Goal: Task Accomplishment & Management: Use online tool/utility

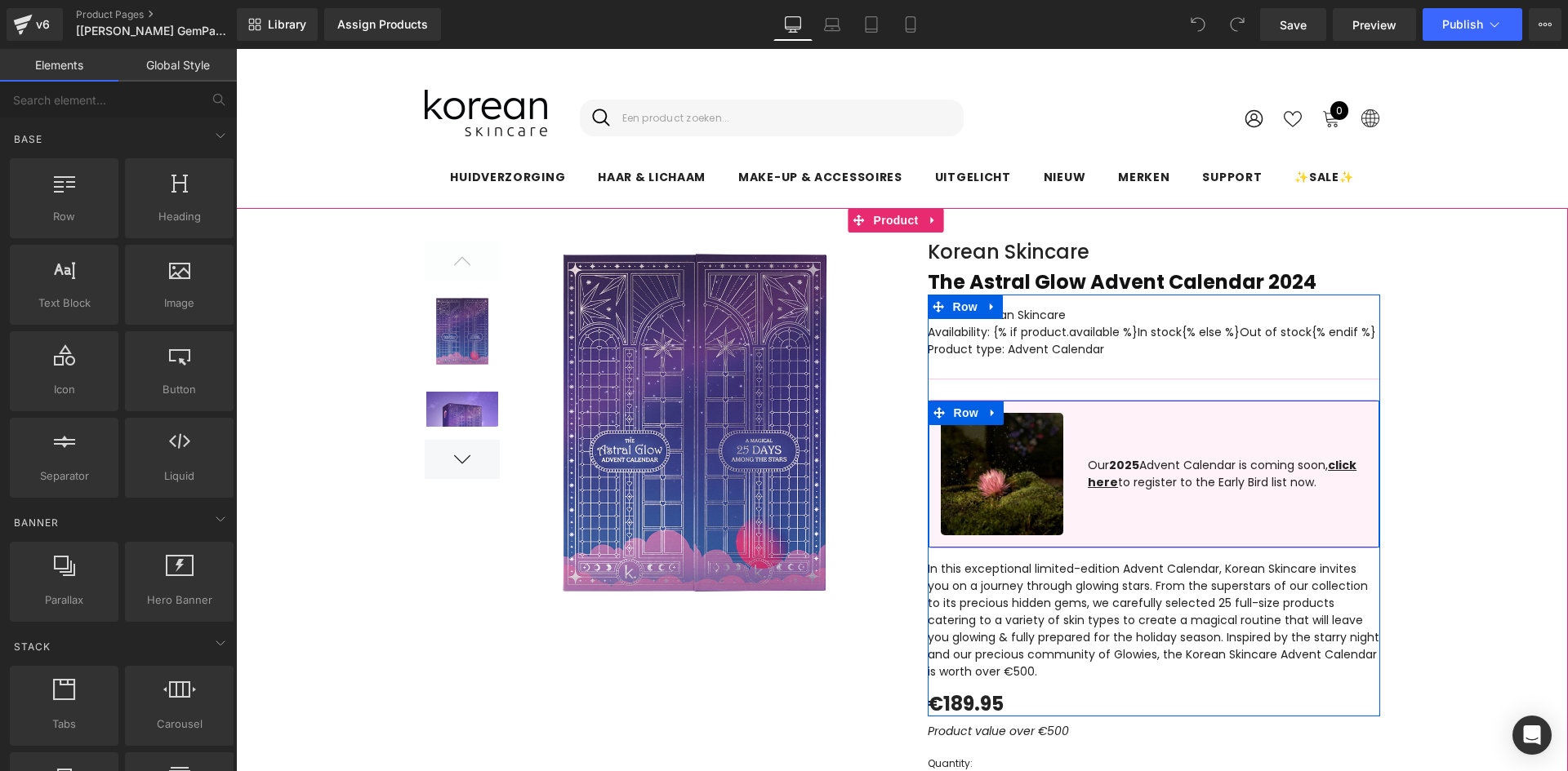
scroll to position [409, 0]
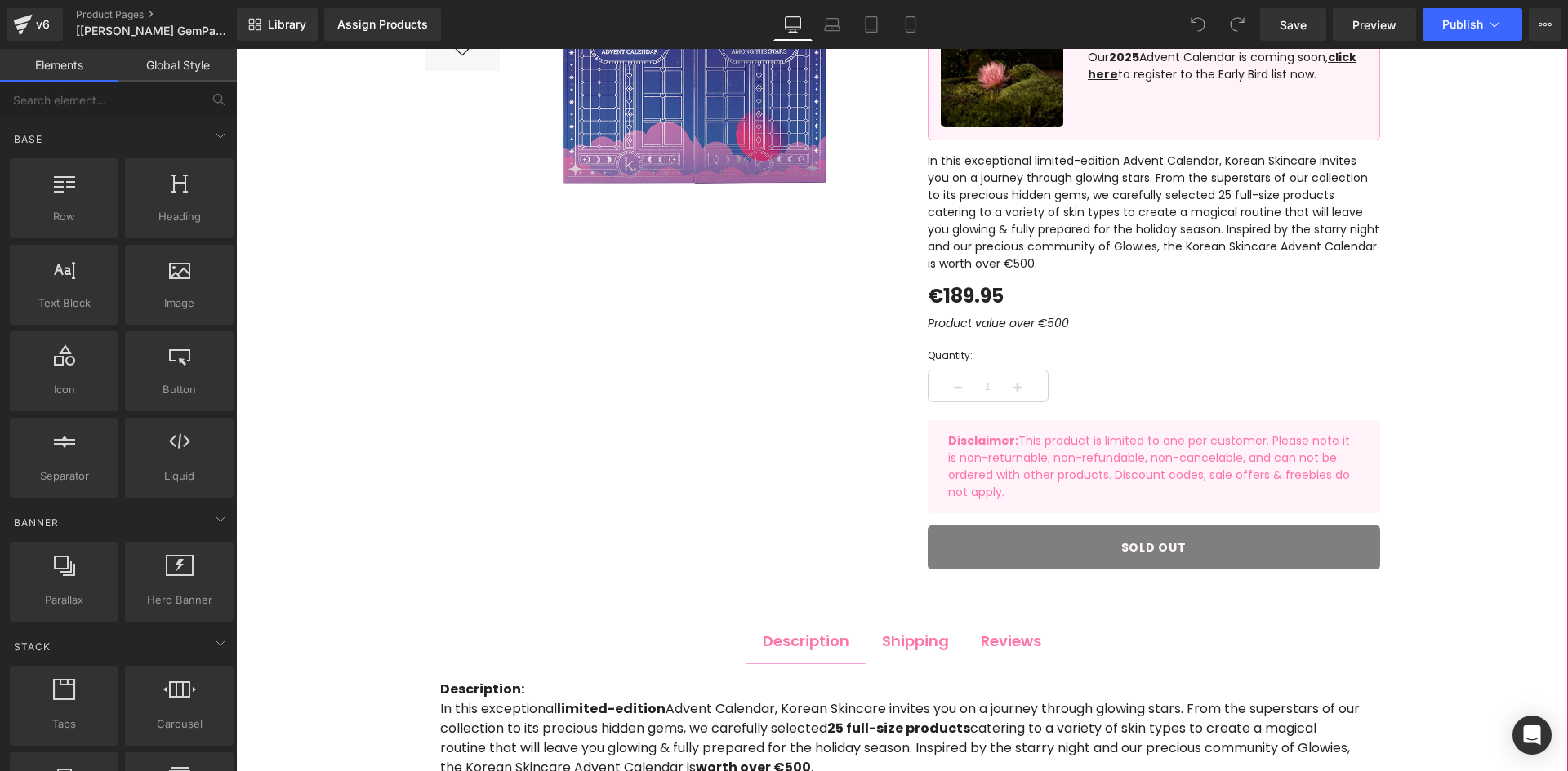
click at [1089, 457] on p "Disclaimer: This product is limited to one per customer. Please note it is non-…" at bounding box center [1153, 466] width 411 height 69
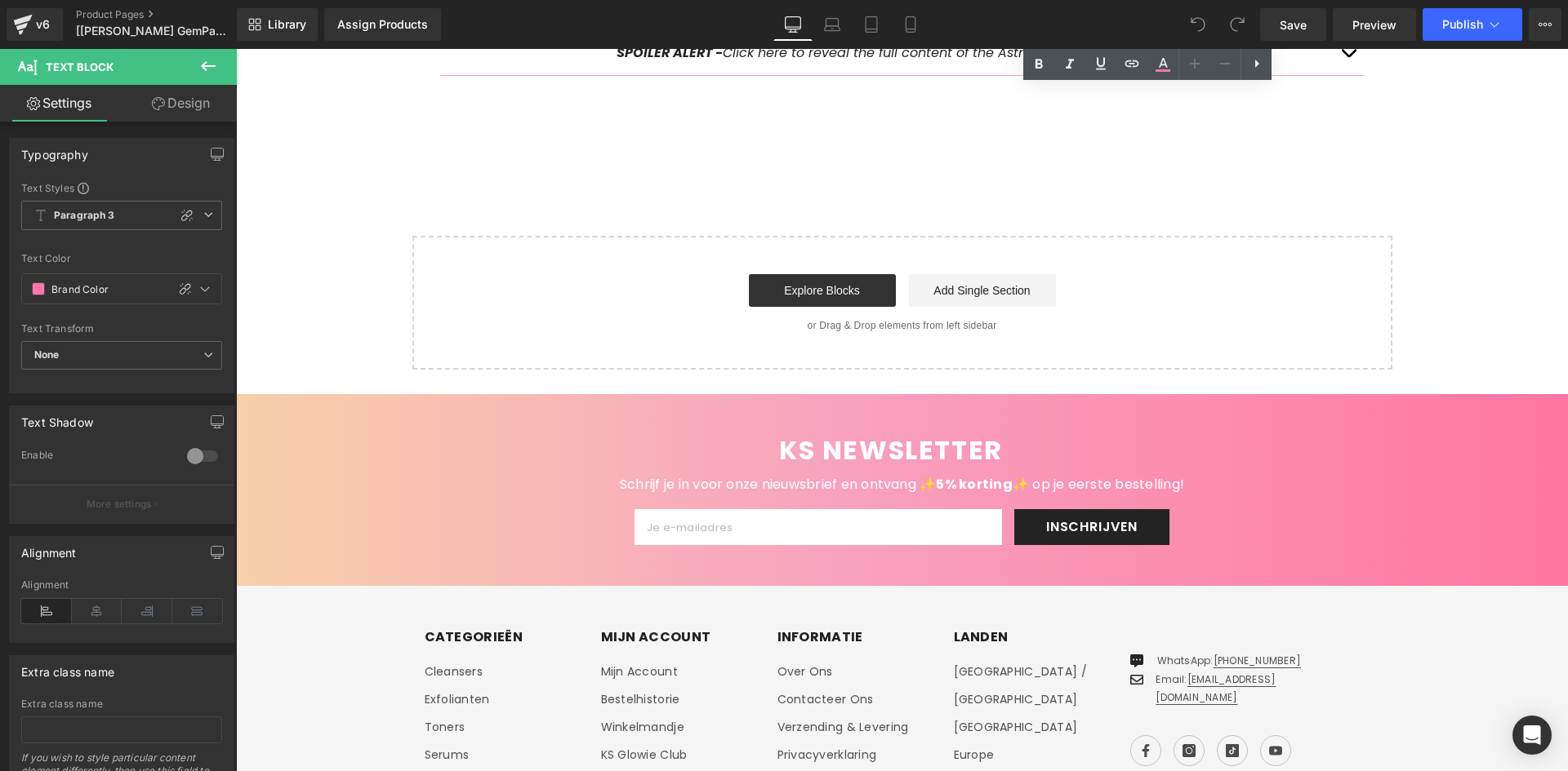
scroll to position [2530, 0]
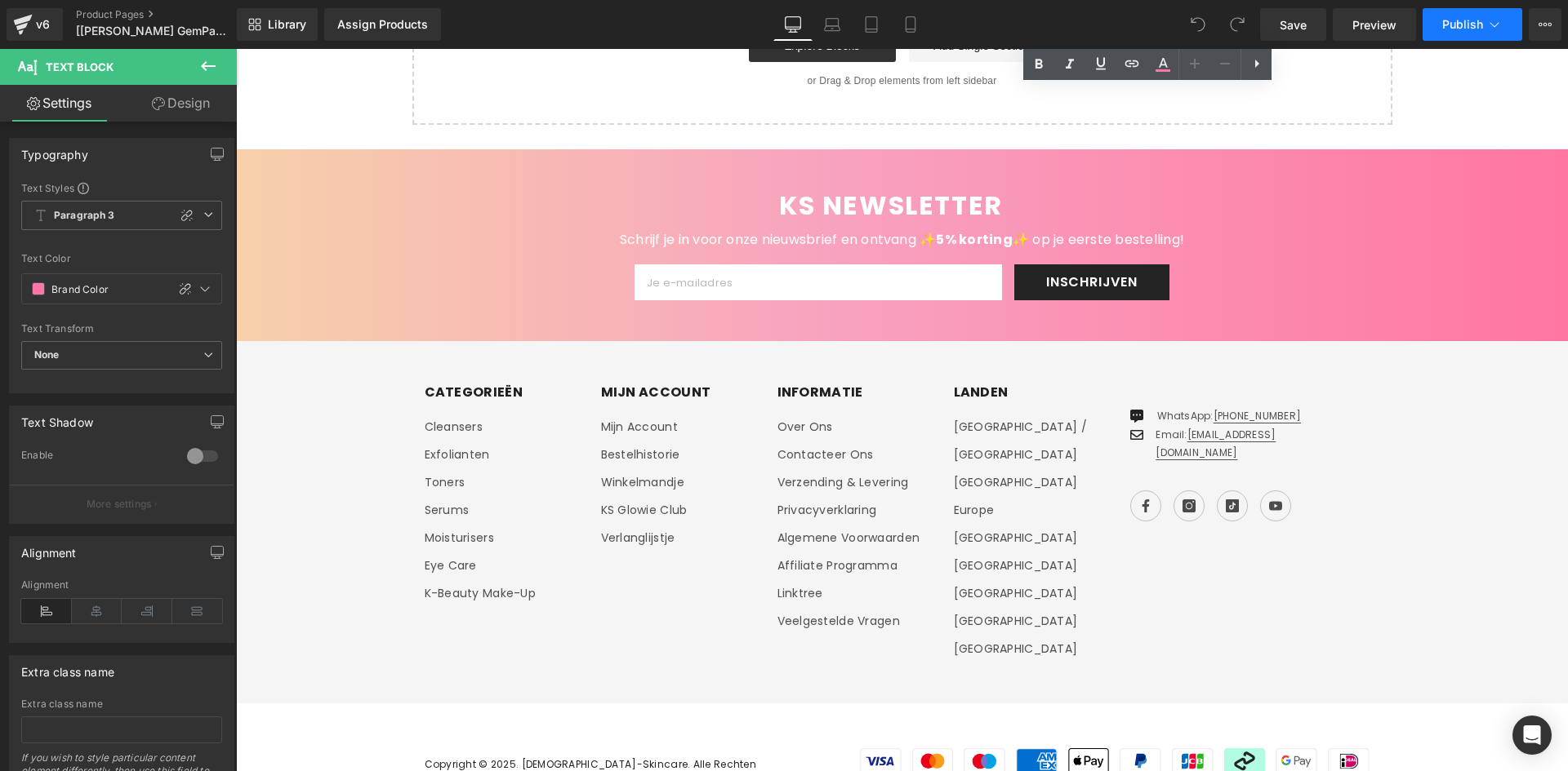
click at [1447, 20] on span "Publish" at bounding box center [1462, 25] width 40 height 13
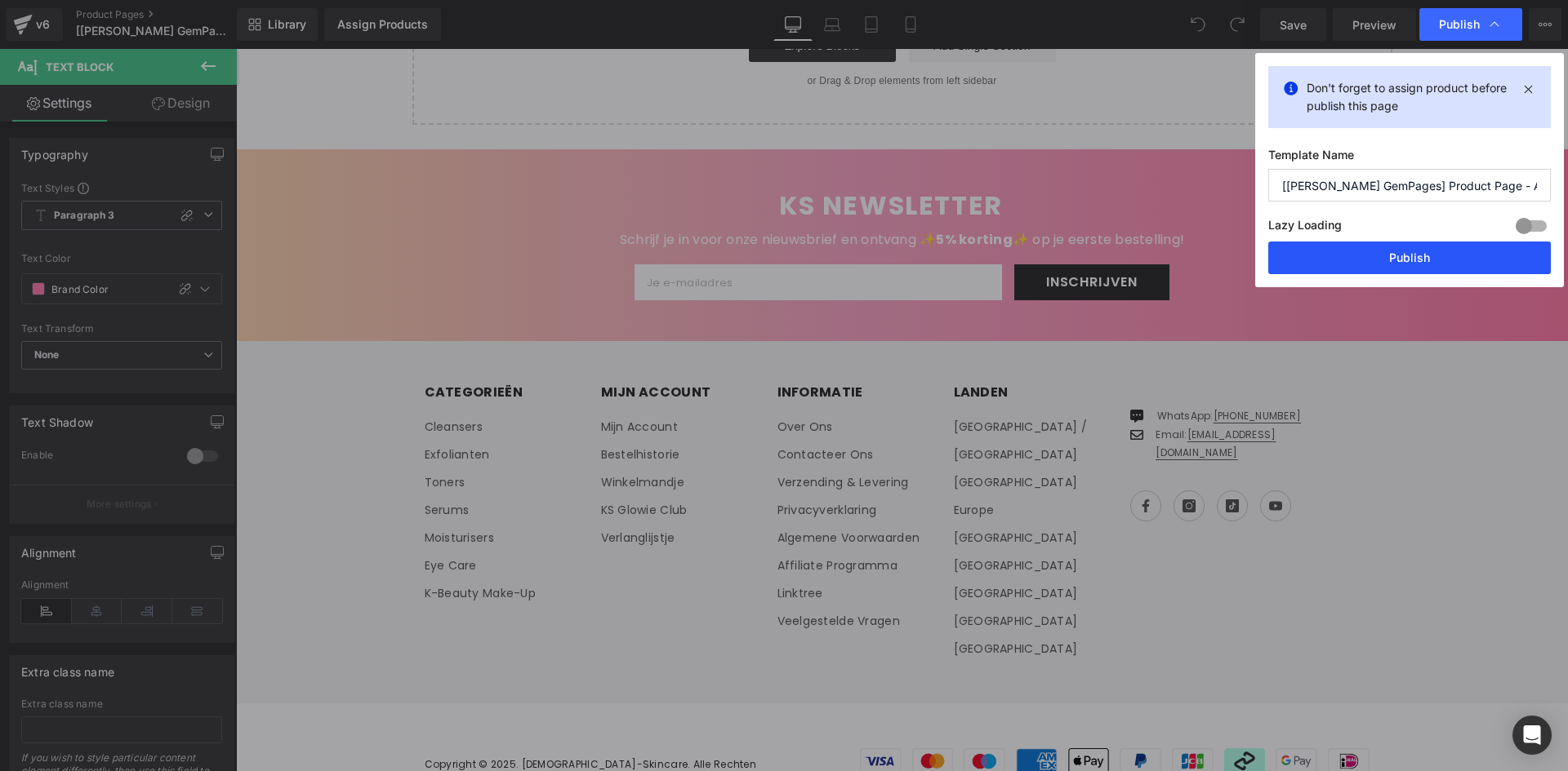
click at [1441, 263] on button "Publish" at bounding box center [1409, 258] width 282 height 32
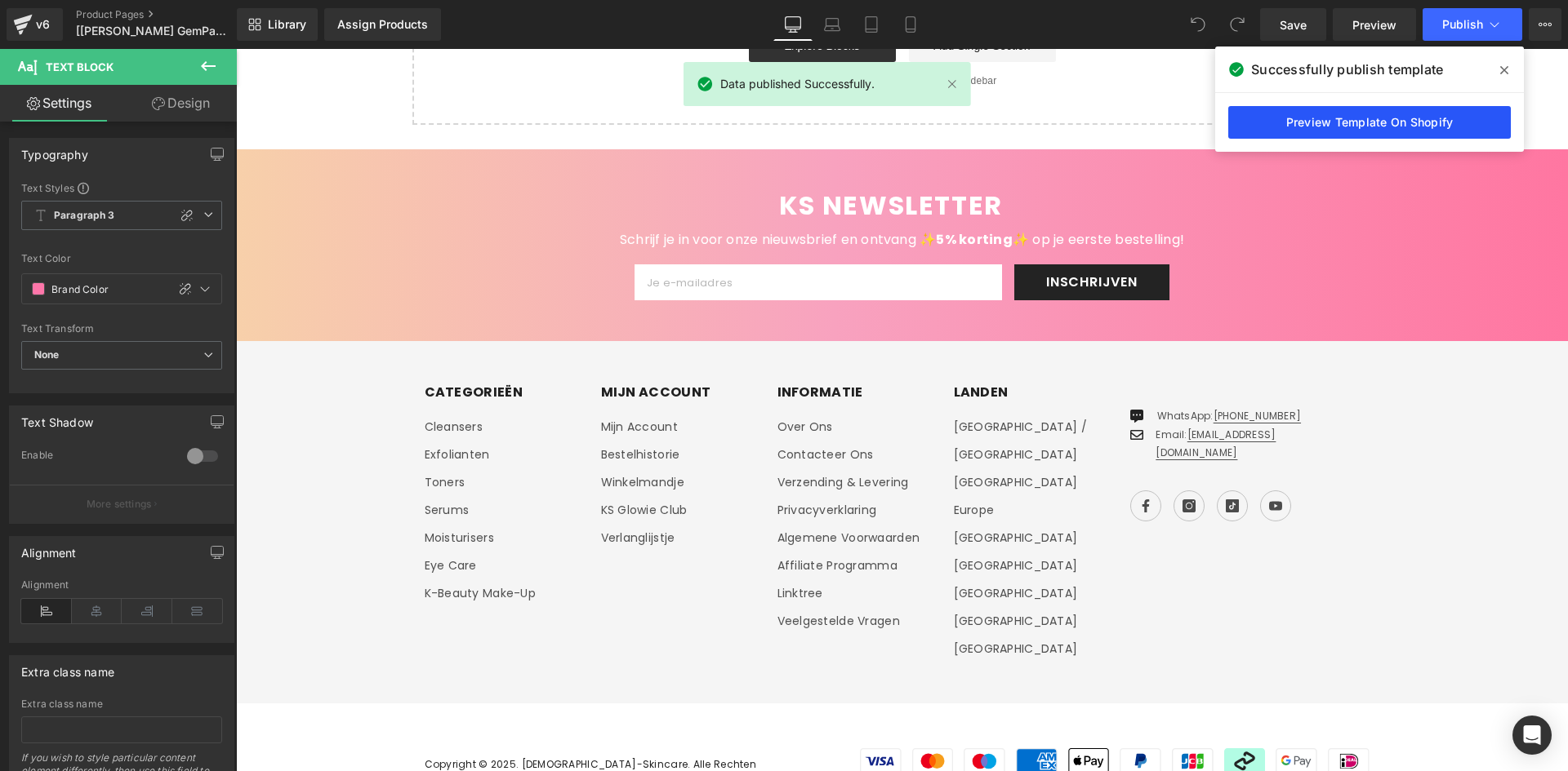
click at [1389, 126] on link "Preview Template On Shopify" at bounding box center [1368, 121] width 282 height 32
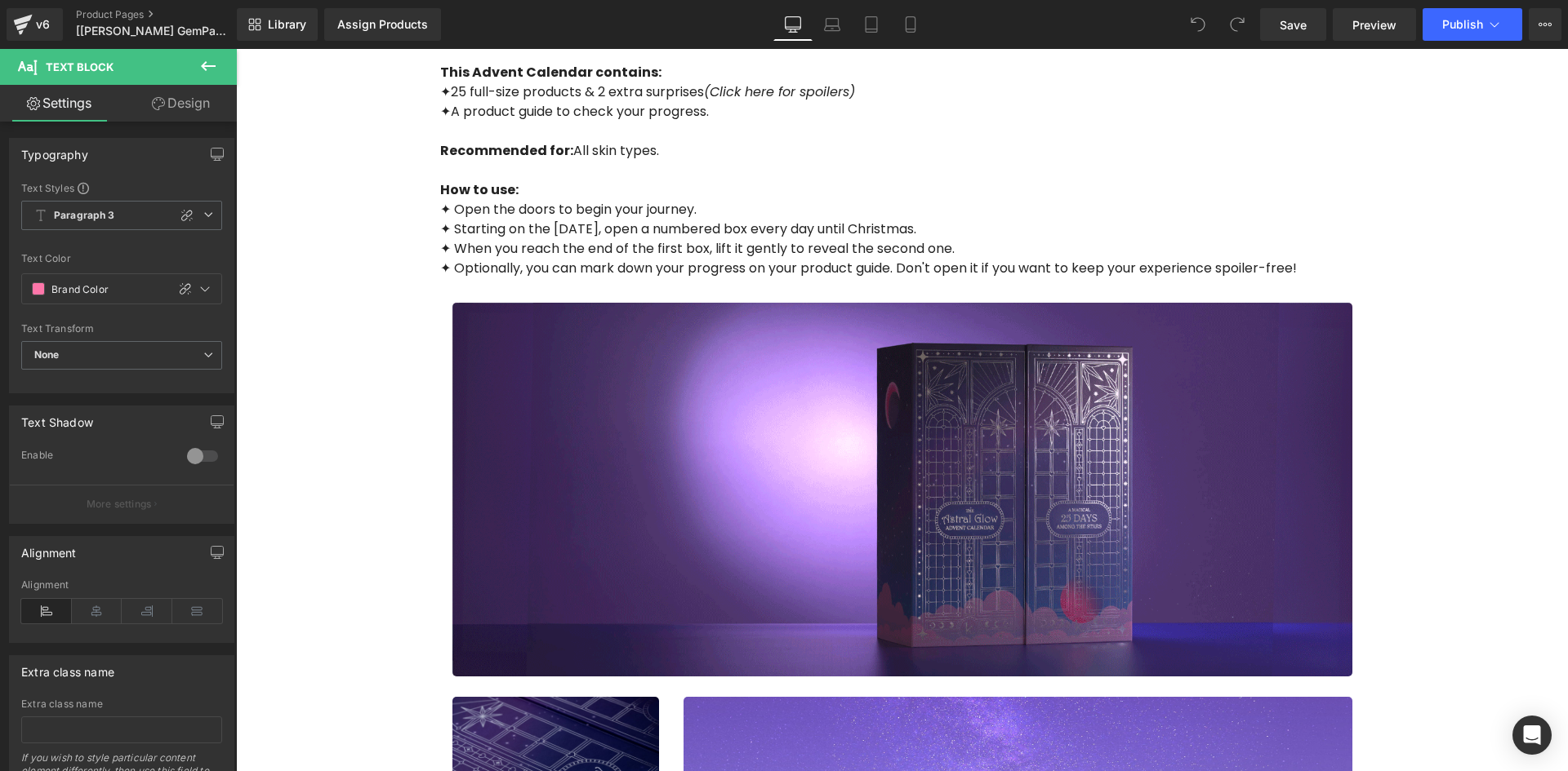
scroll to position [735, 0]
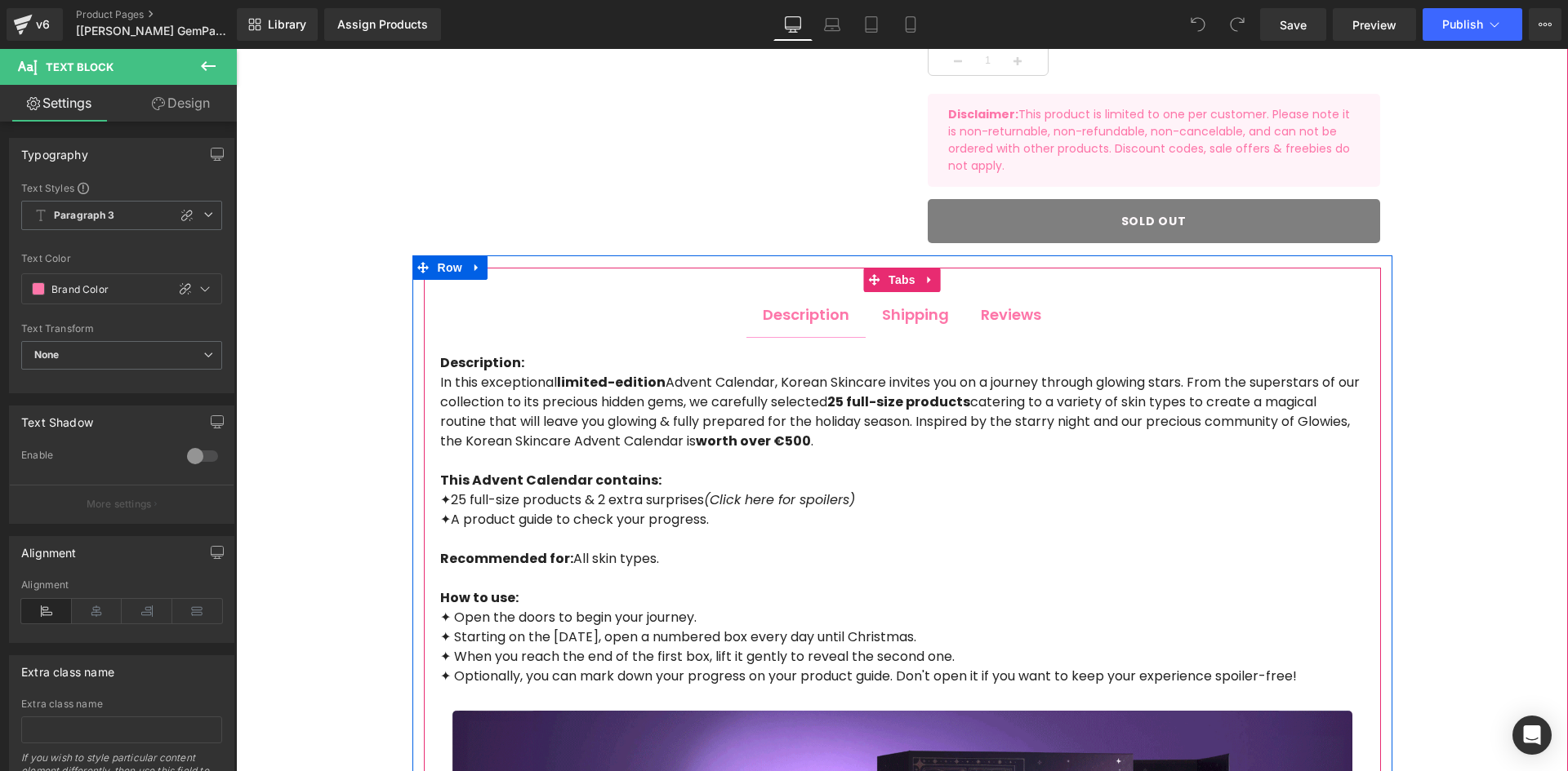
click at [902, 321] on div "Shipping" at bounding box center [915, 315] width 67 height 22
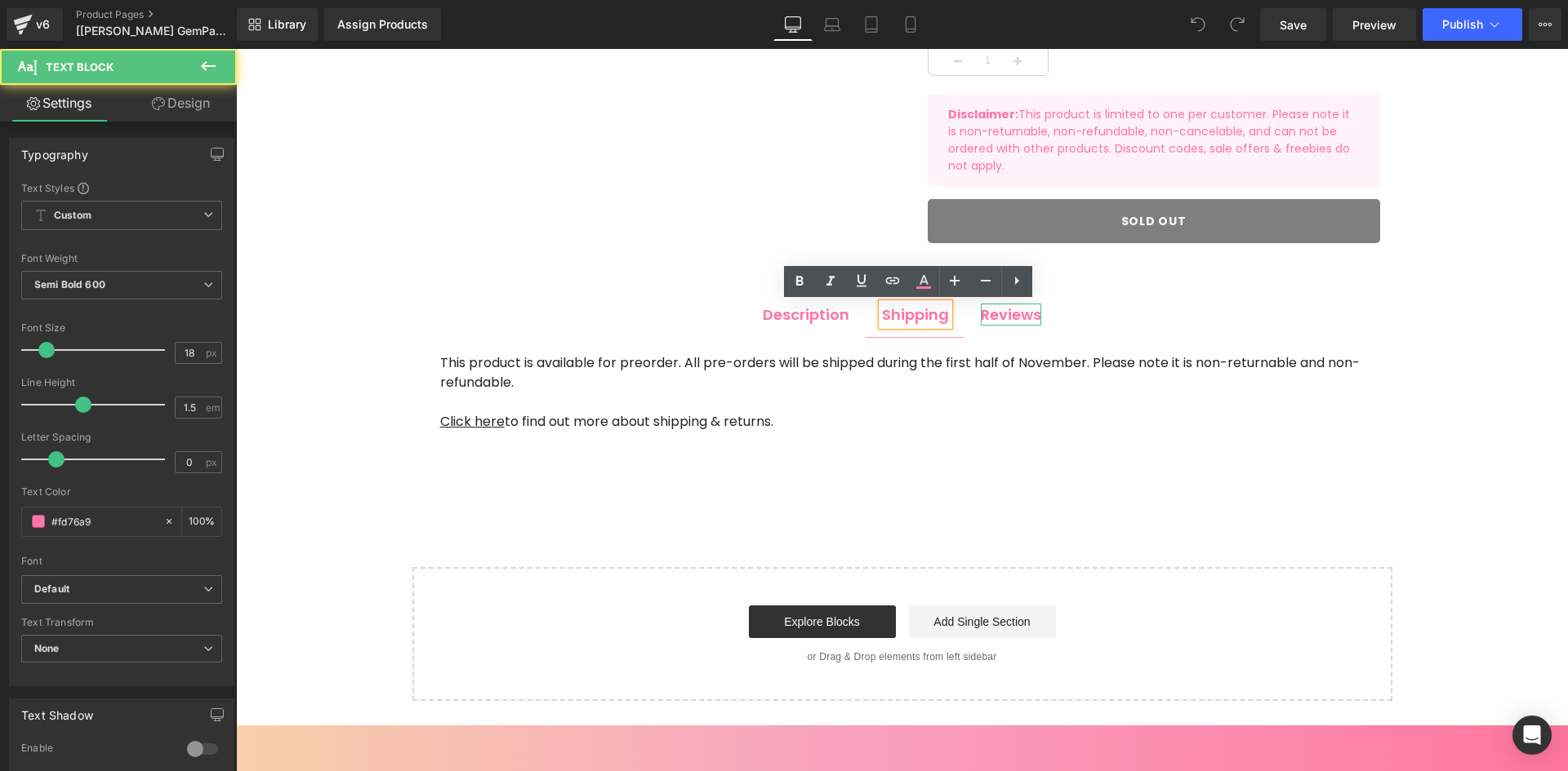
click at [1004, 311] on div "Reviews" at bounding box center [1011, 315] width 61 height 22
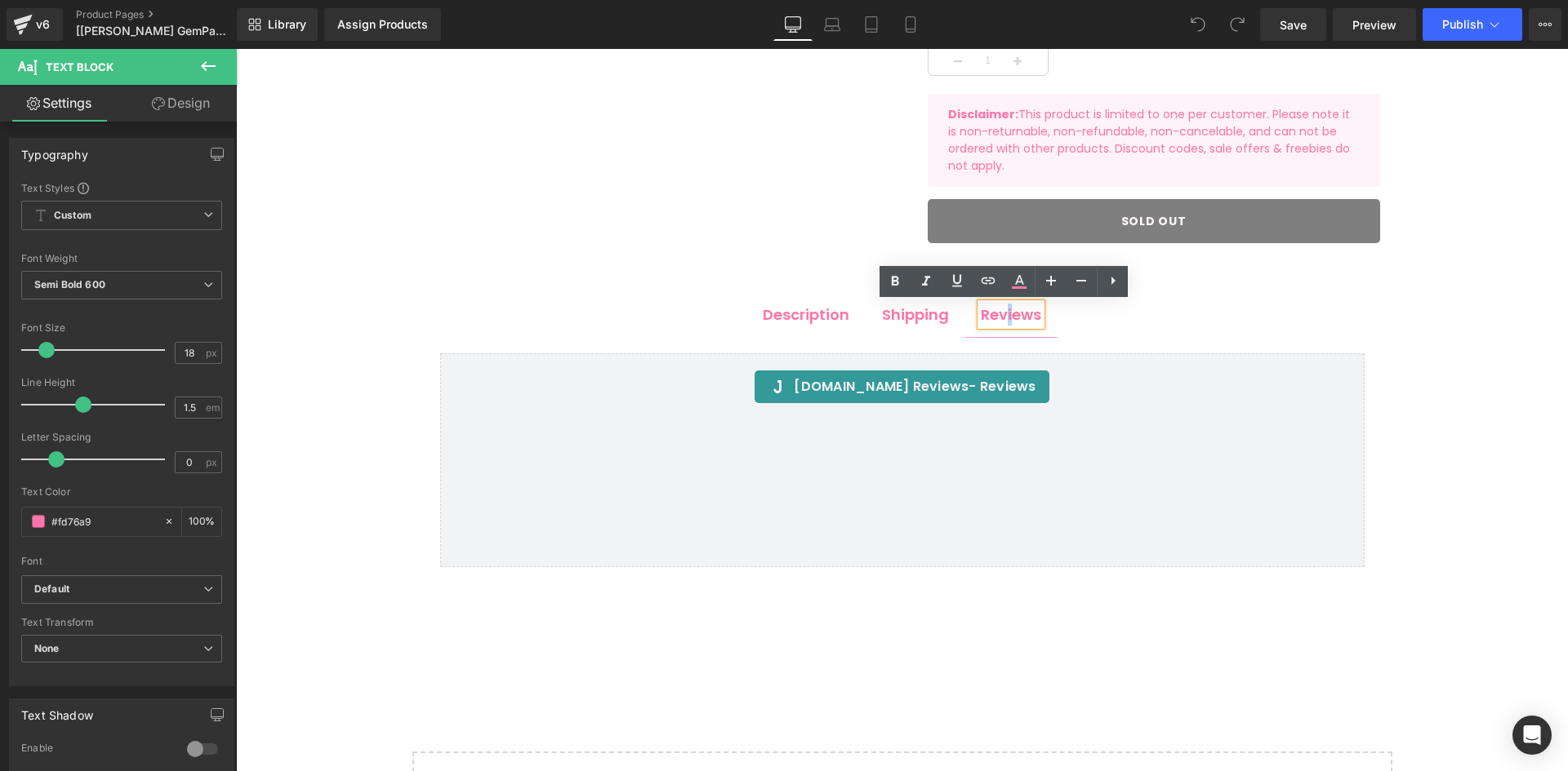
click at [236, 49] on div at bounding box center [236, 49] width 0 height 0
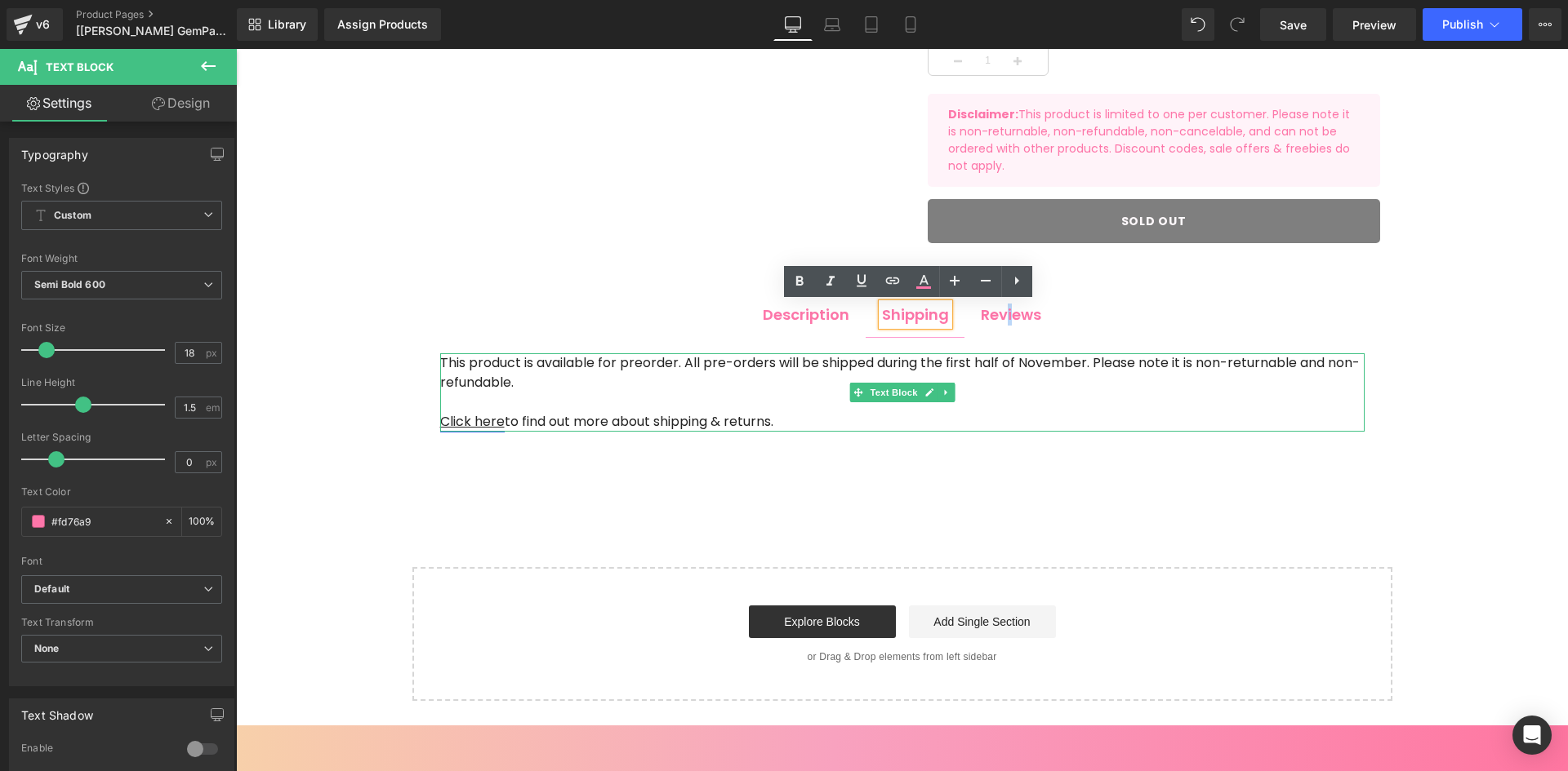
click at [474, 424] on u "Click here" at bounding box center [472, 421] width 64 height 18
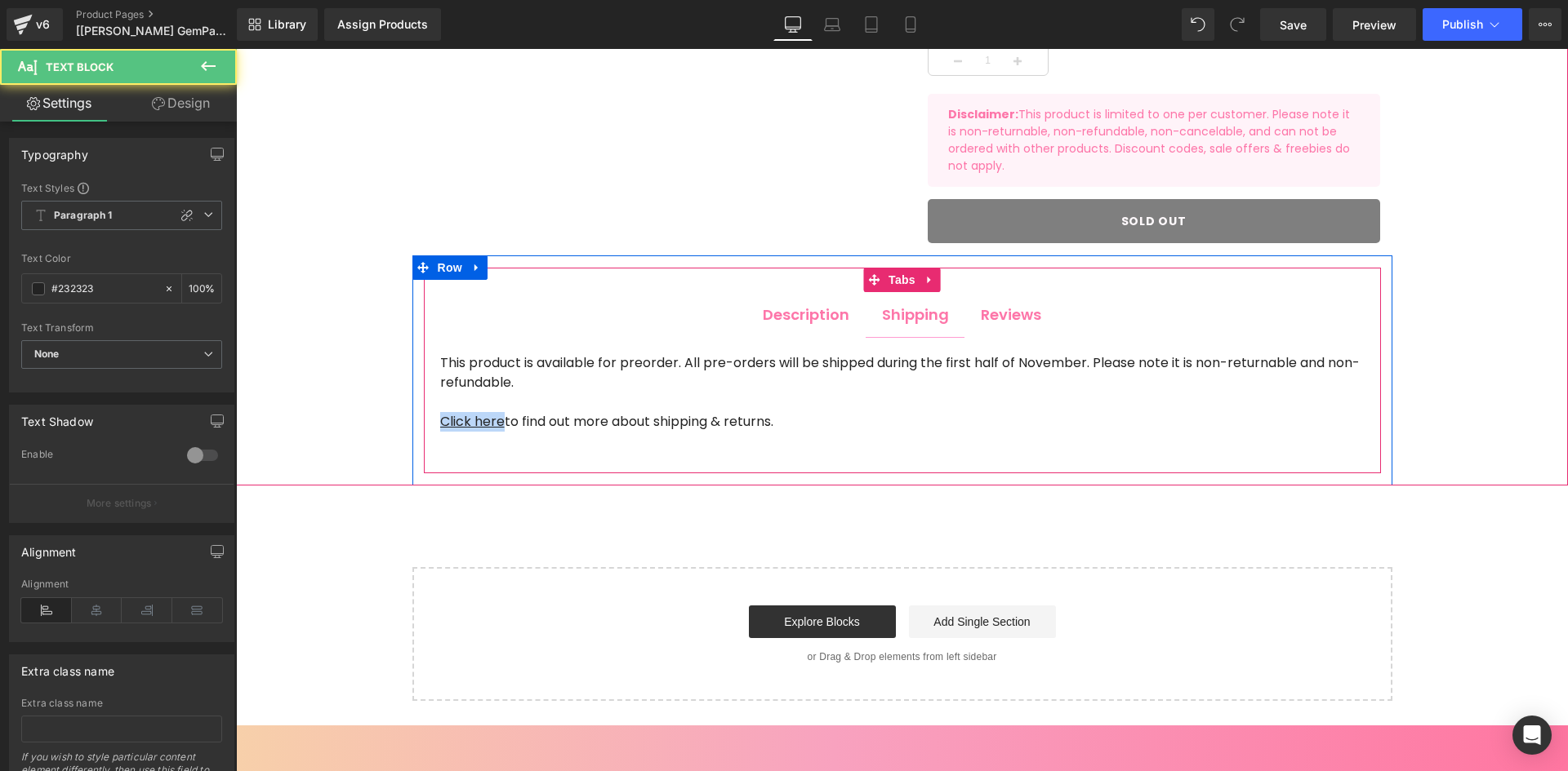
drag, startPoint x: 498, startPoint y: 423, endPoint x: 421, endPoint y: 421, distance: 77.0
click at [423, 421] on div "This product is available for preorder. All pre-orders will be shipped during t…" at bounding box center [902, 392] width 957 height 111
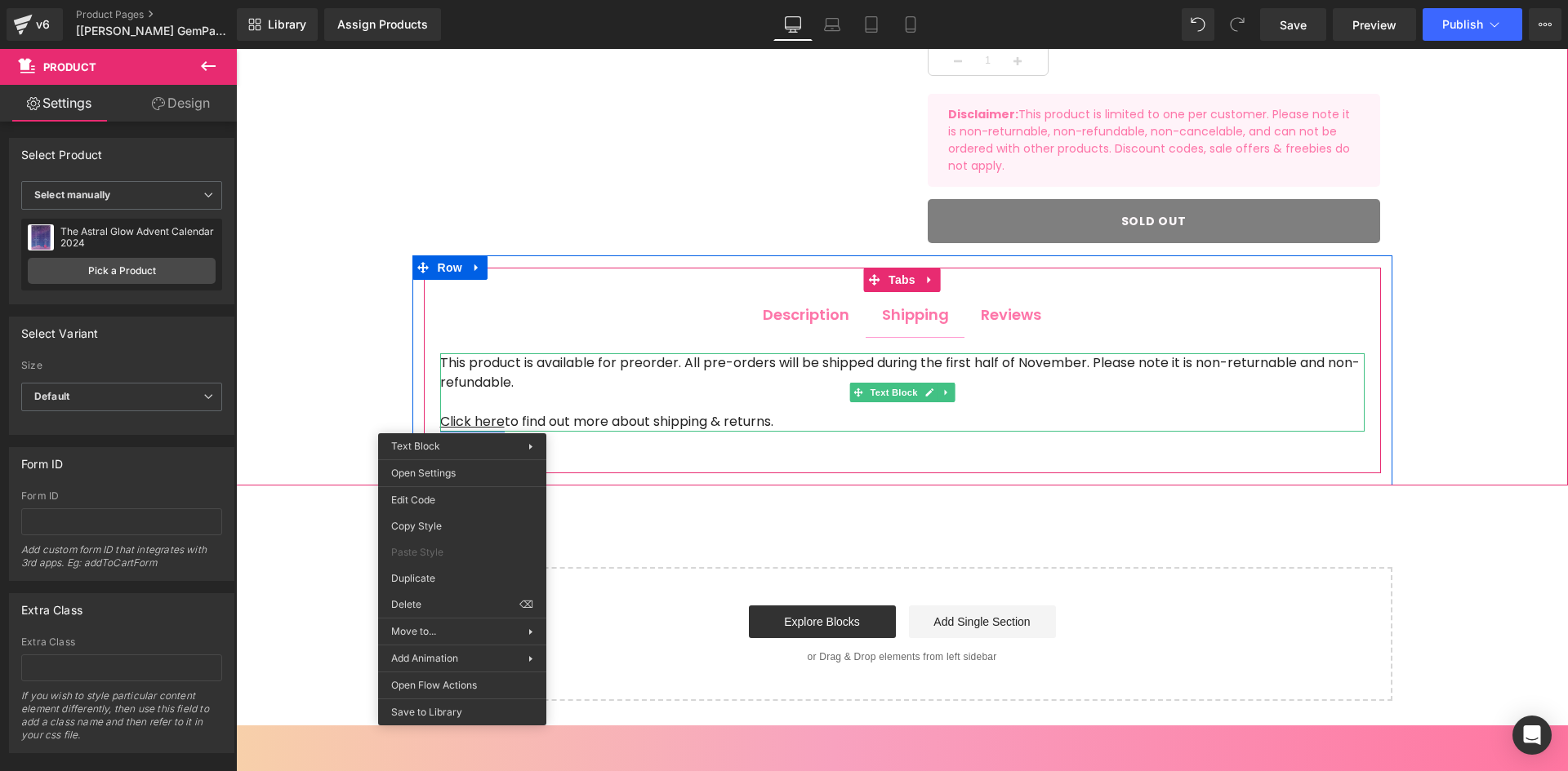
click at [462, 421] on u "Click here" at bounding box center [472, 421] width 64 height 18
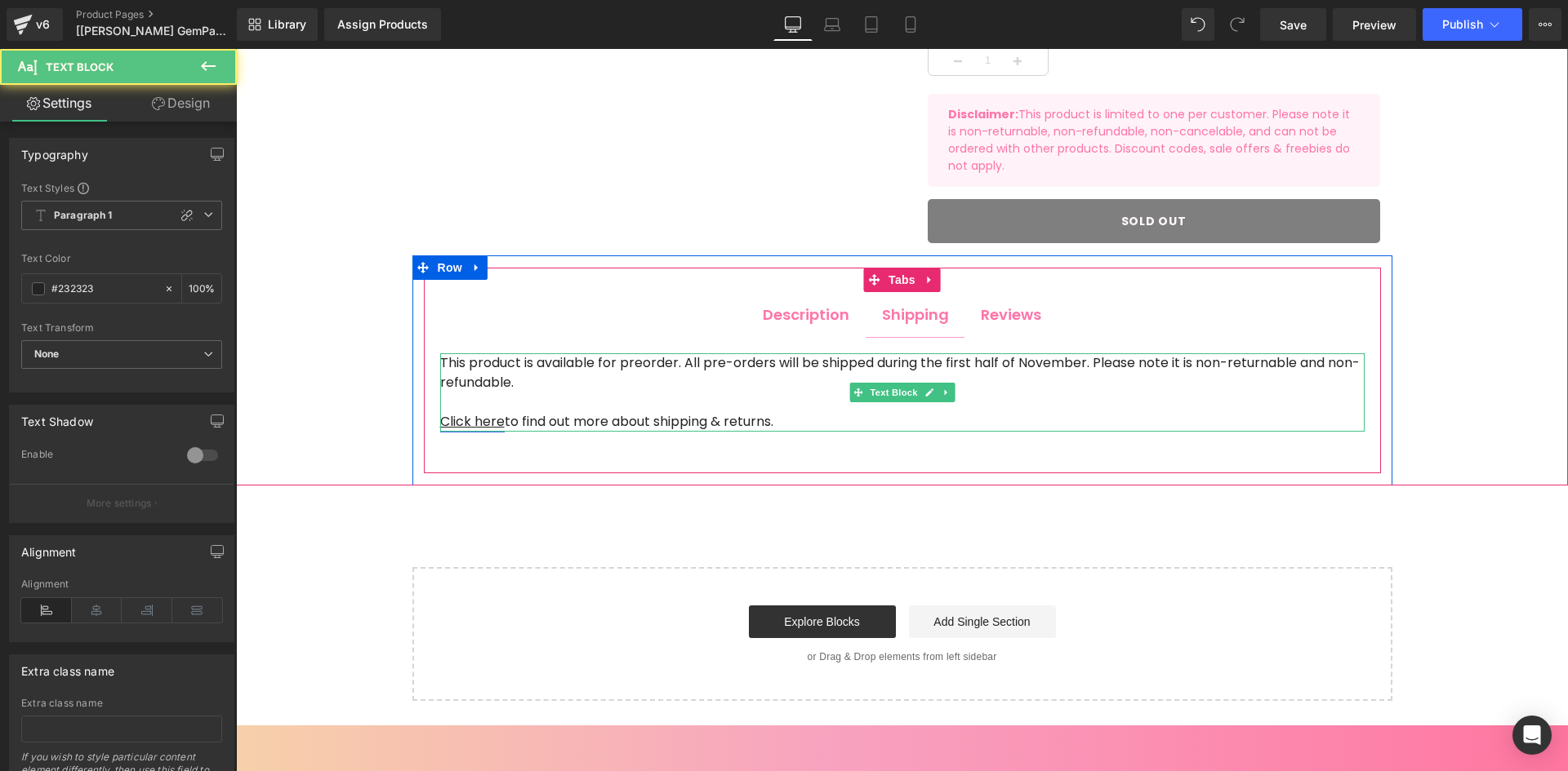
click at [462, 420] on u "Click here" at bounding box center [472, 421] width 64 height 18
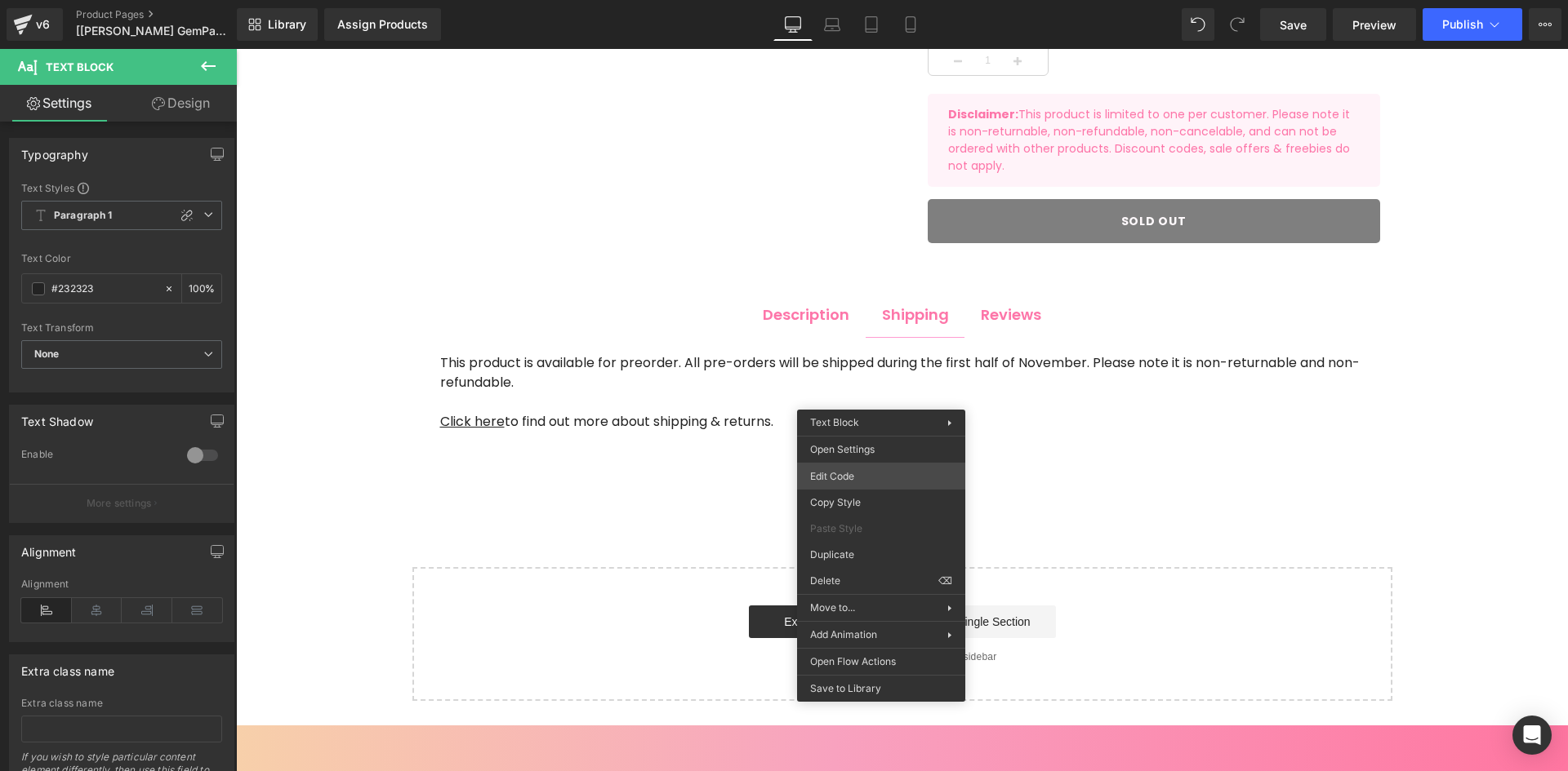
click at [851, 0] on div "You are previewing how the will restyle your page. You can not edit Elements in…" at bounding box center [784, 0] width 1568 height 0
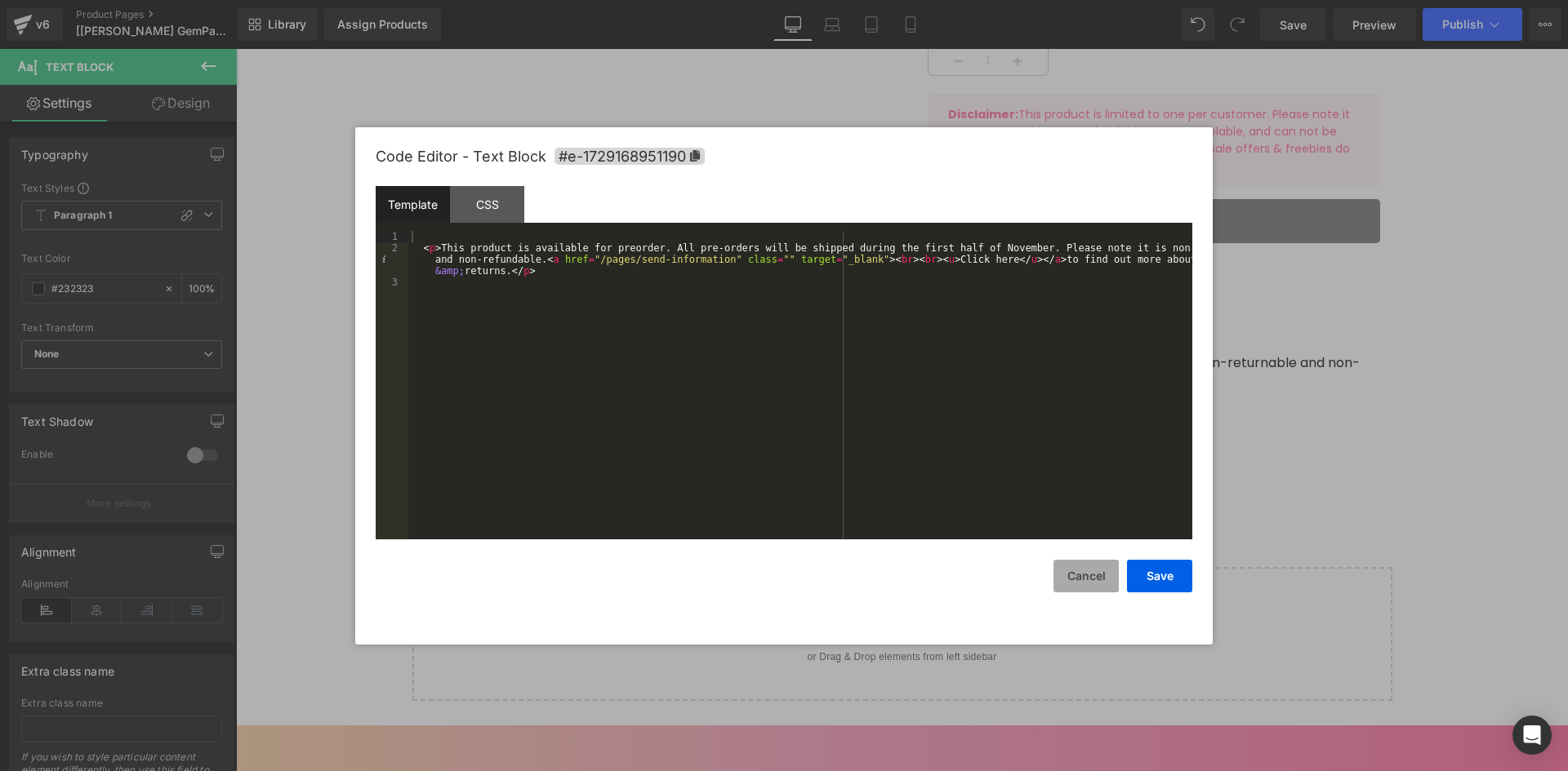
click at [1074, 577] on button "Cancel" at bounding box center [1086, 576] width 65 height 32
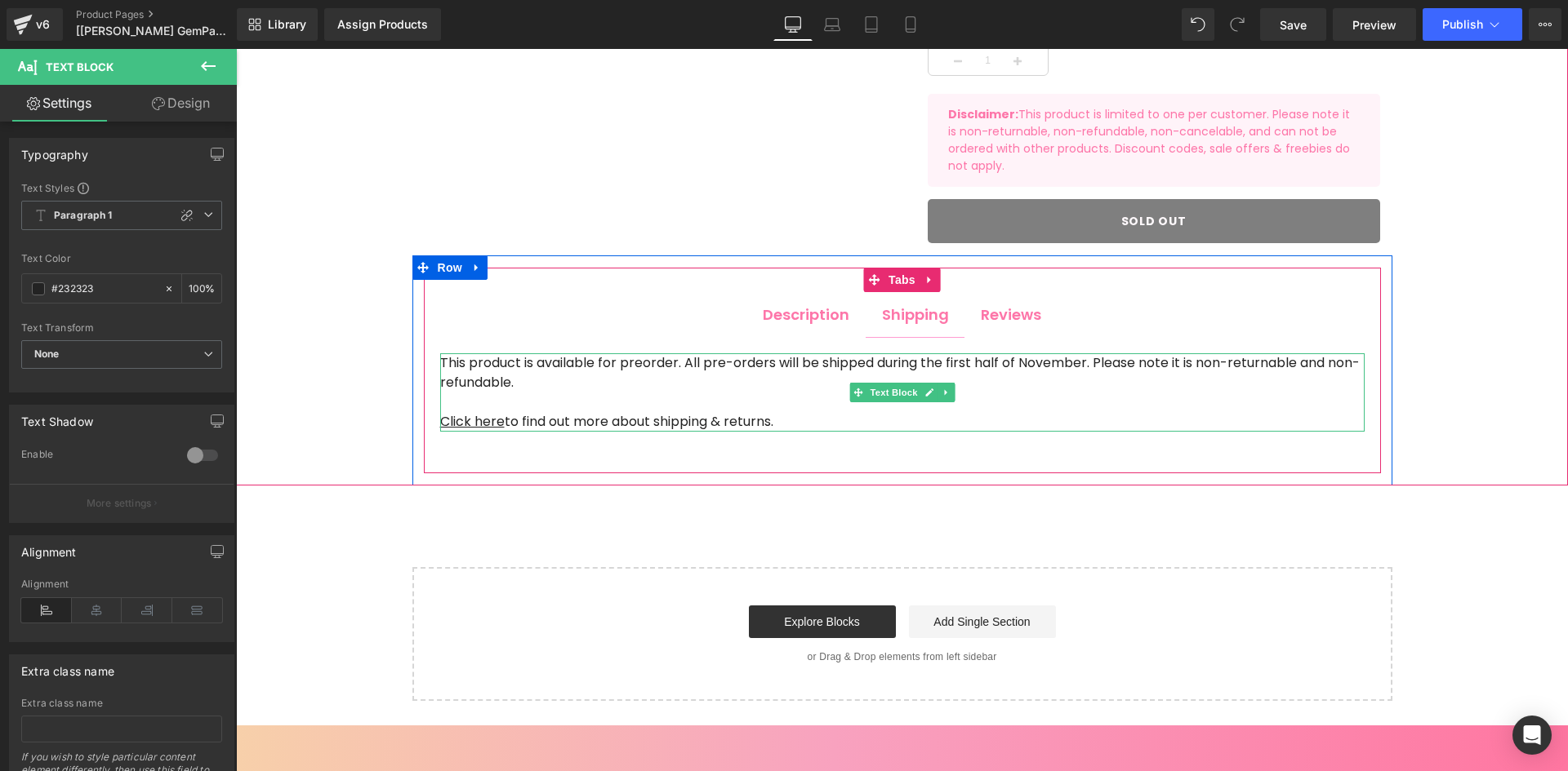
scroll to position [489, 0]
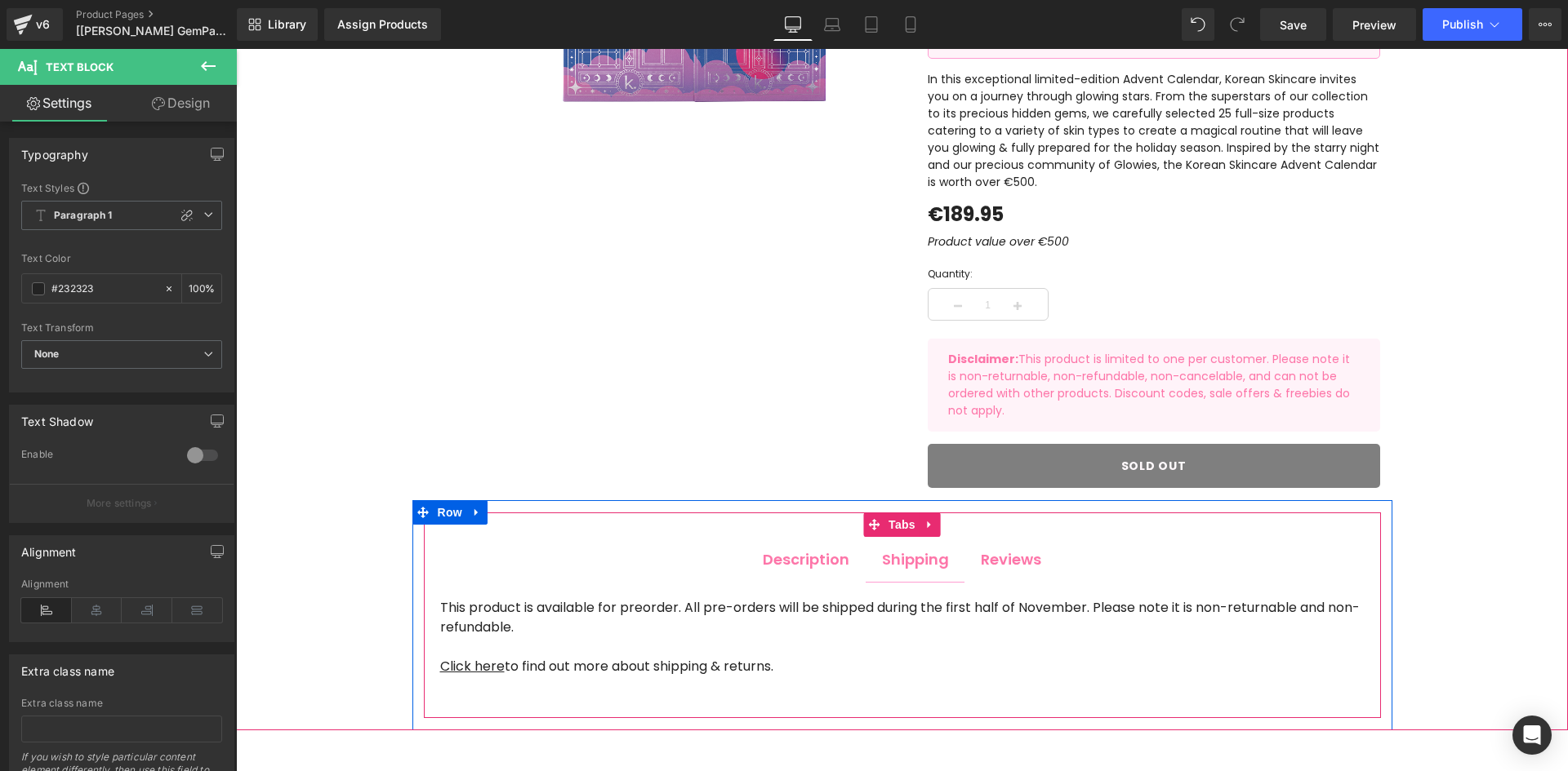
drag, startPoint x: 995, startPoint y: 564, endPoint x: 1043, endPoint y: 473, distance: 102.9
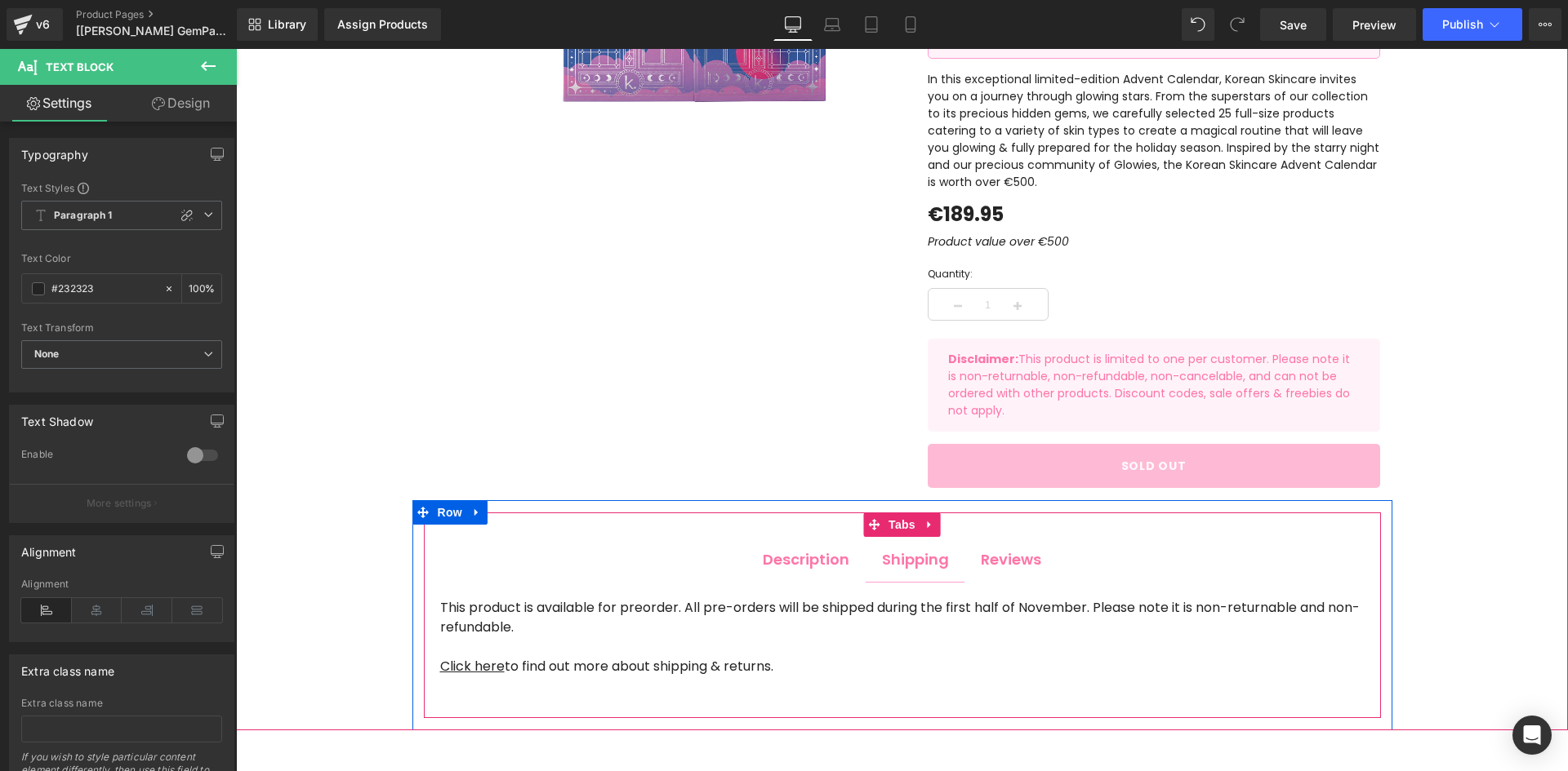
click at [996, 564] on div "Reviews" at bounding box center [1011, 559] width 61 height 22
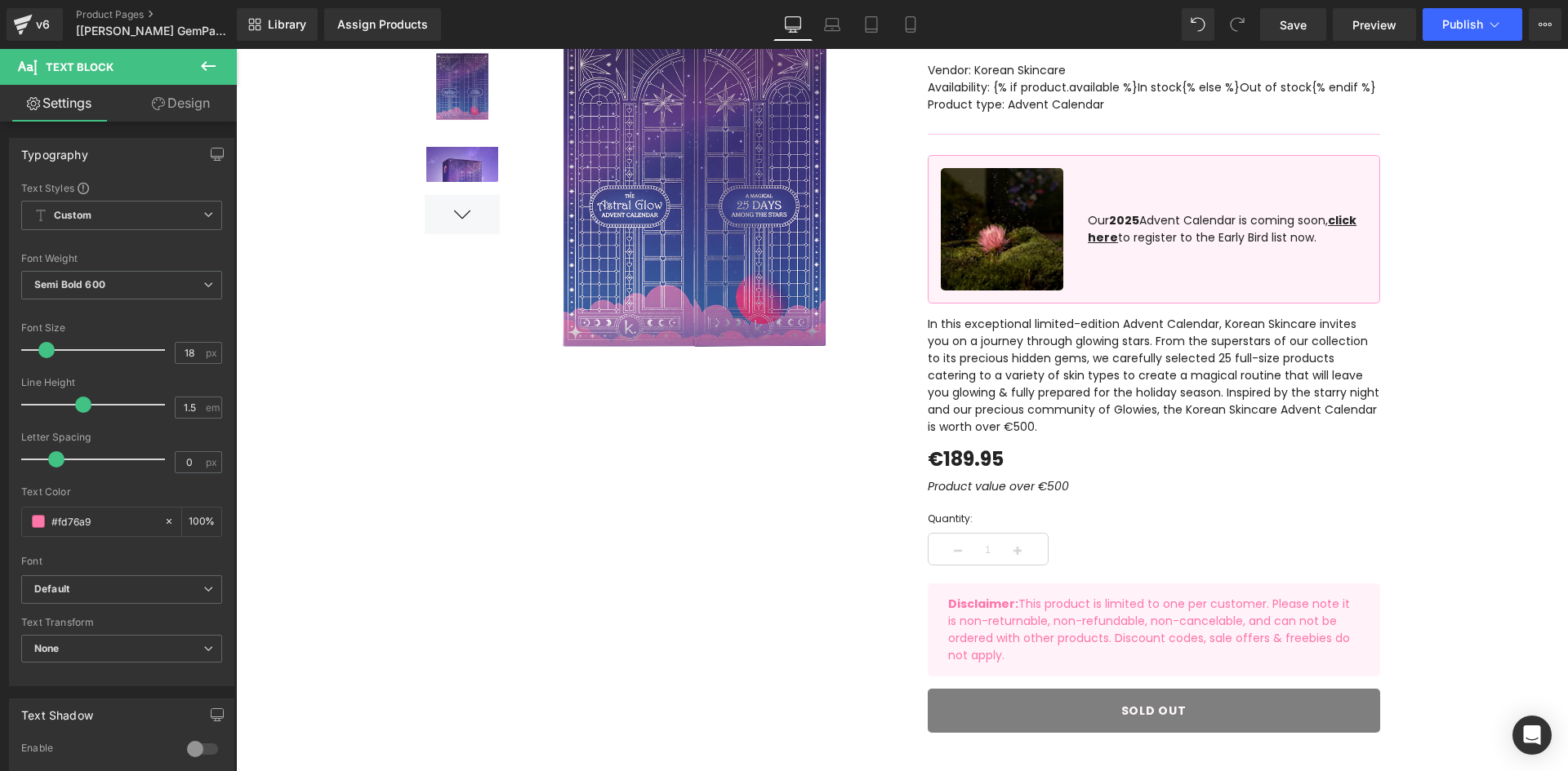
scroll to position [82, 0]
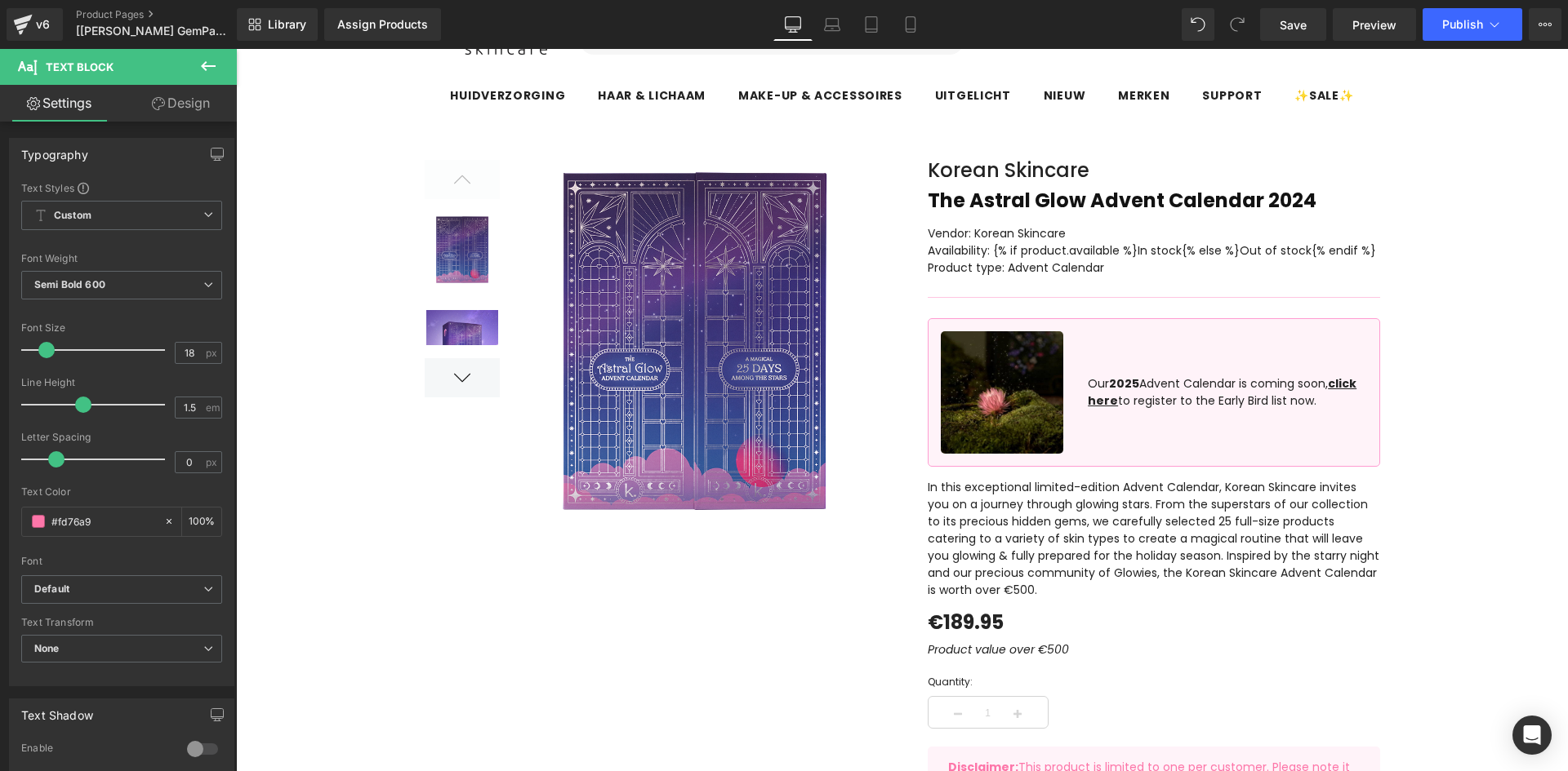
click at [1080, 516] on p "In this exceptional limited-edition Advent Calendar, Korean Skincare invites yo…" at bounding box center [1154, 539] width 453 height 120
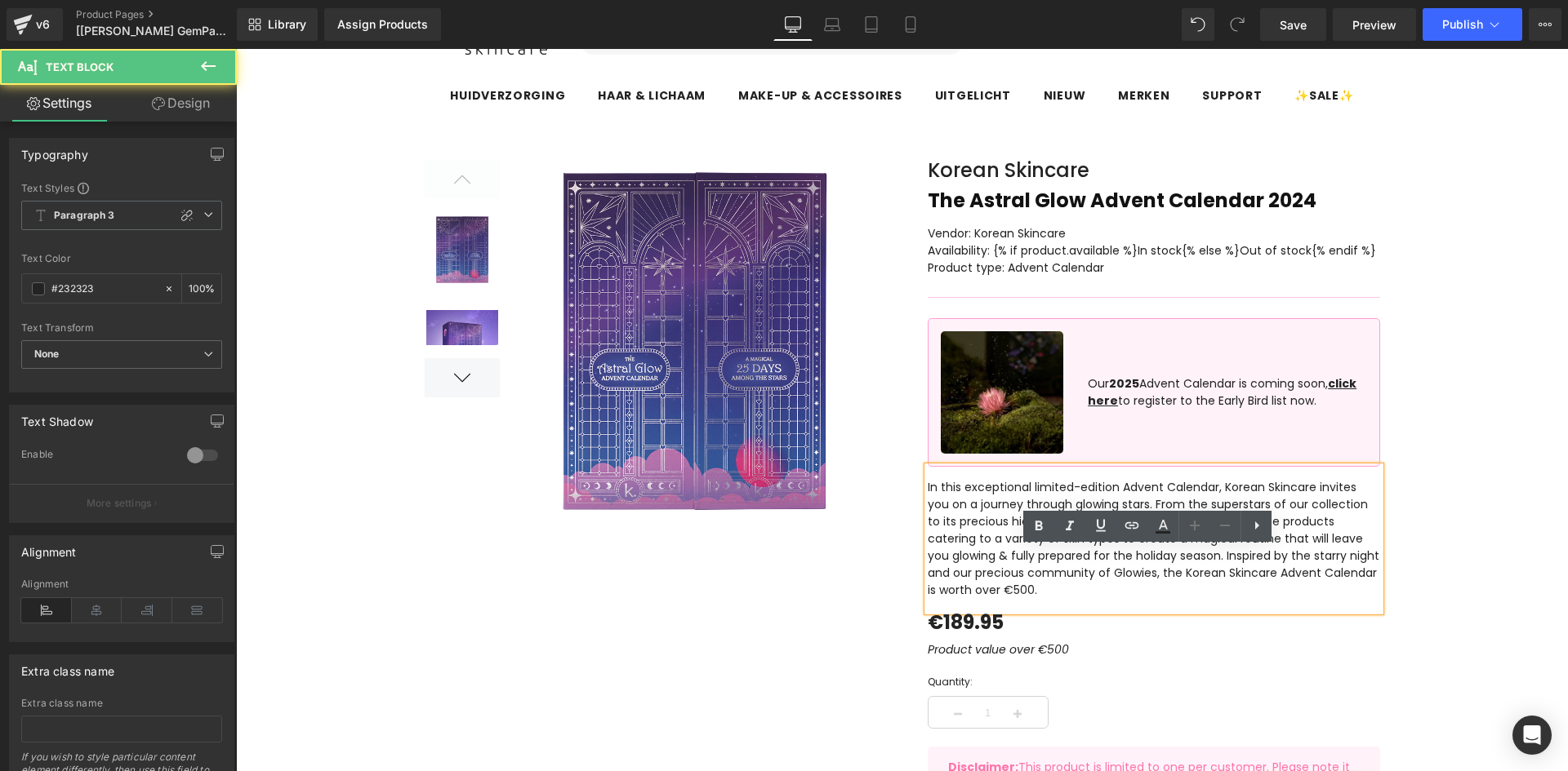
scroll to position [0, 0]
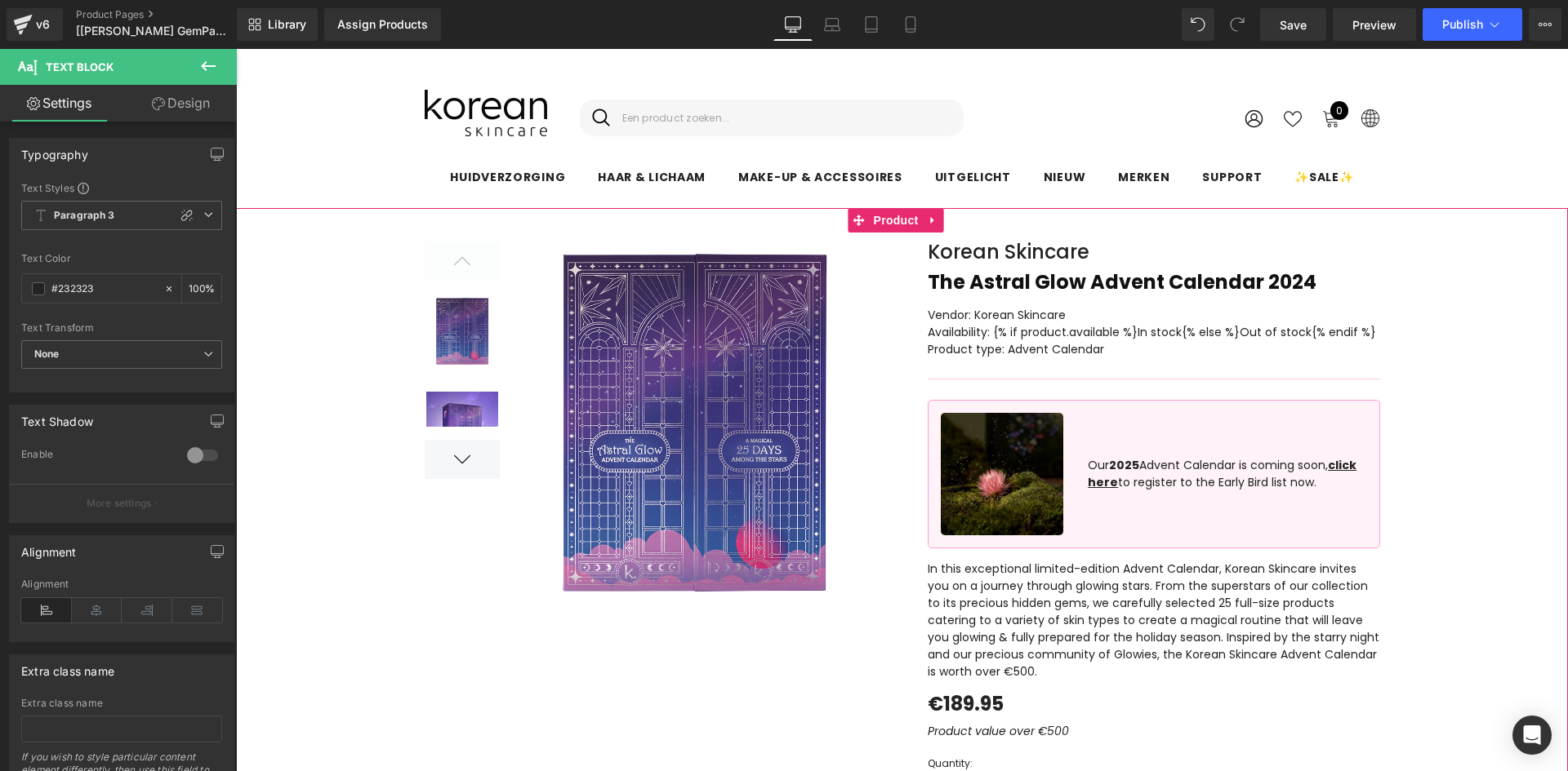
click at [937, 215] on icon at bounding box center [933, 220] width 11 height 12
click at [947, 221] on icon at bounding box center [943, 220] width 11 height 11
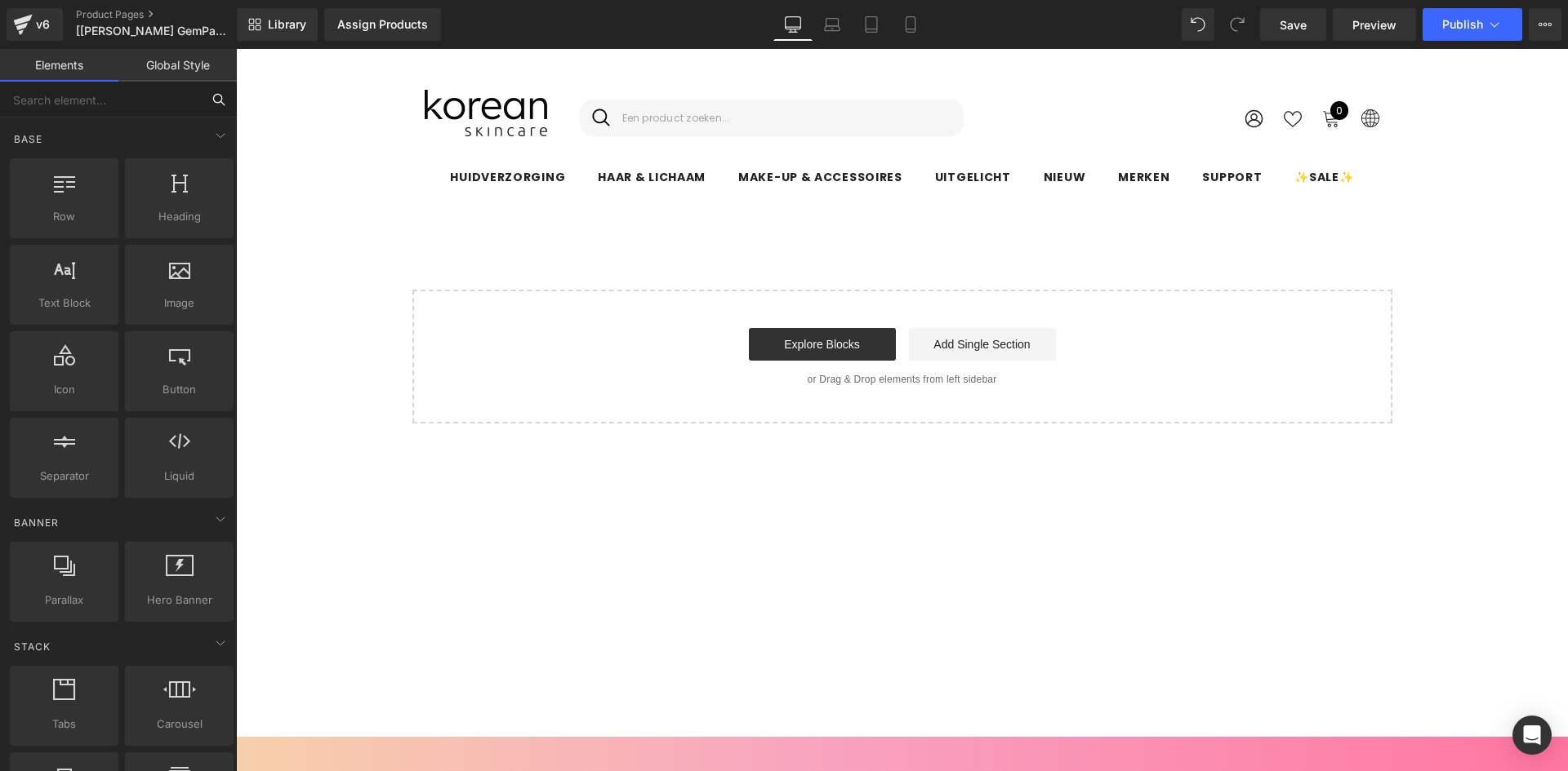
click at [121, 104] on input "text" at bounding box center [100, 99] width 201 height 36
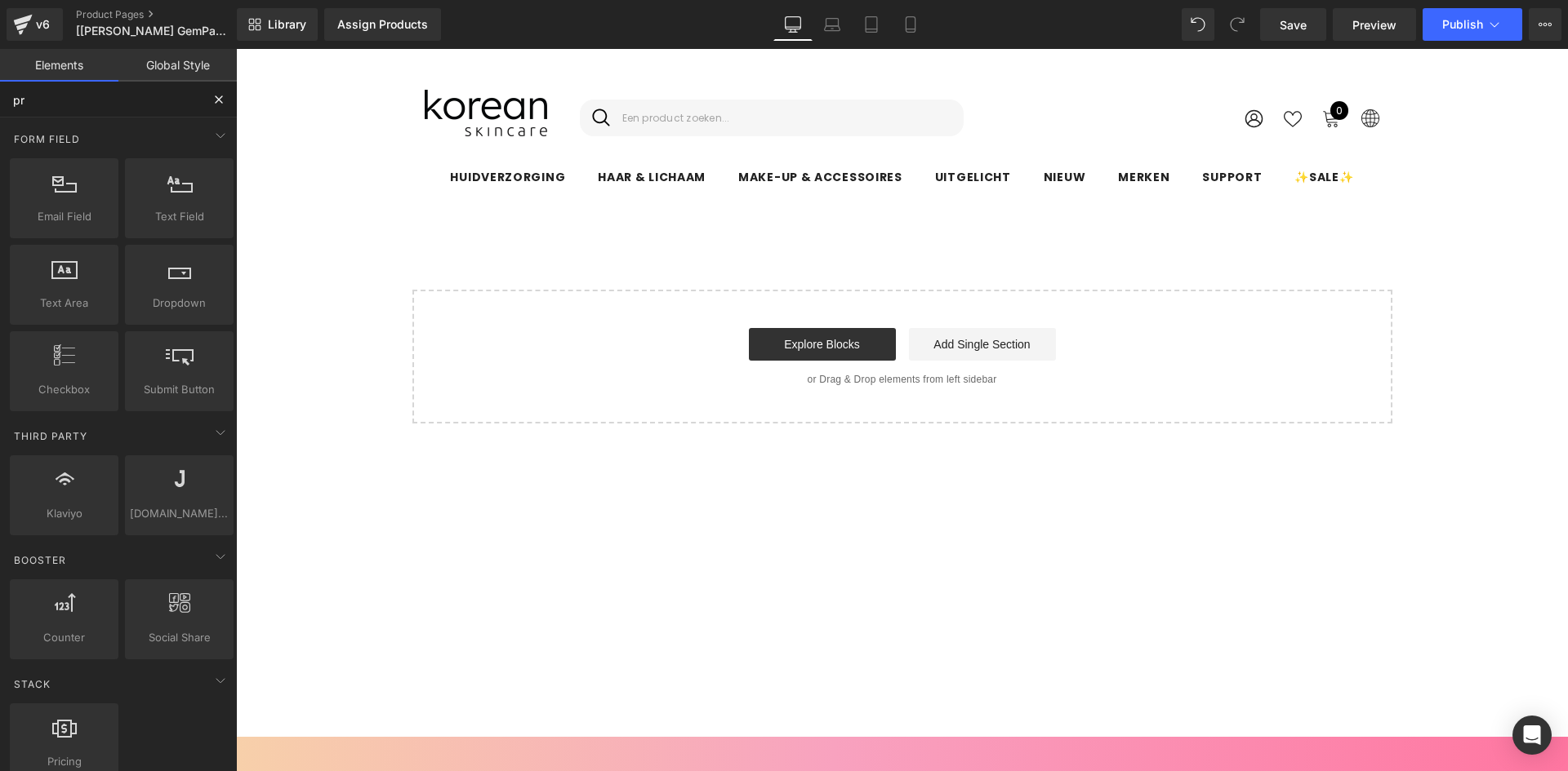
type input "pro"
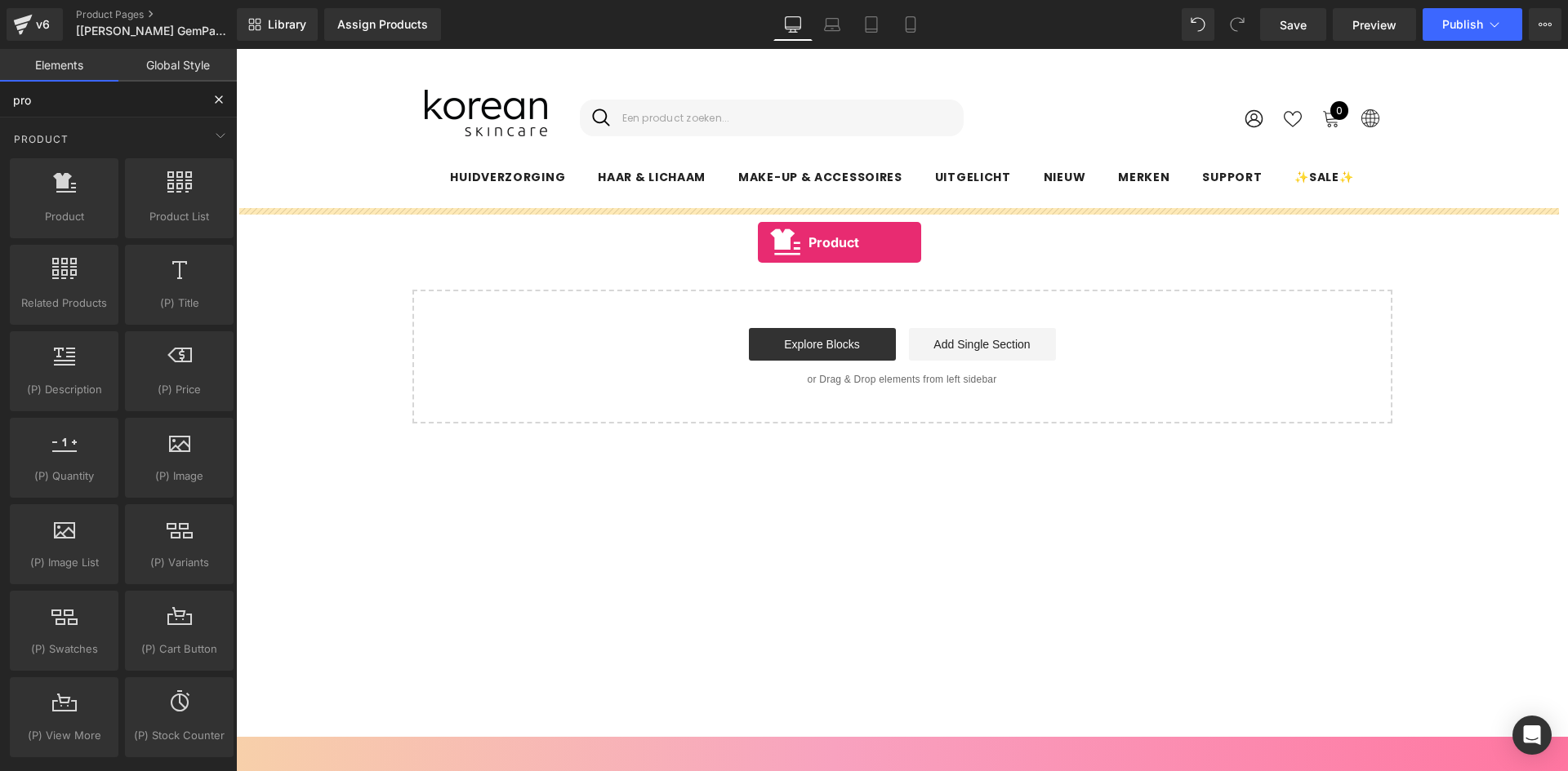
drag, startPoint x: 267, startPoint y: 244, endPoint x: 757, endPoint y: 243, distance: 490.0
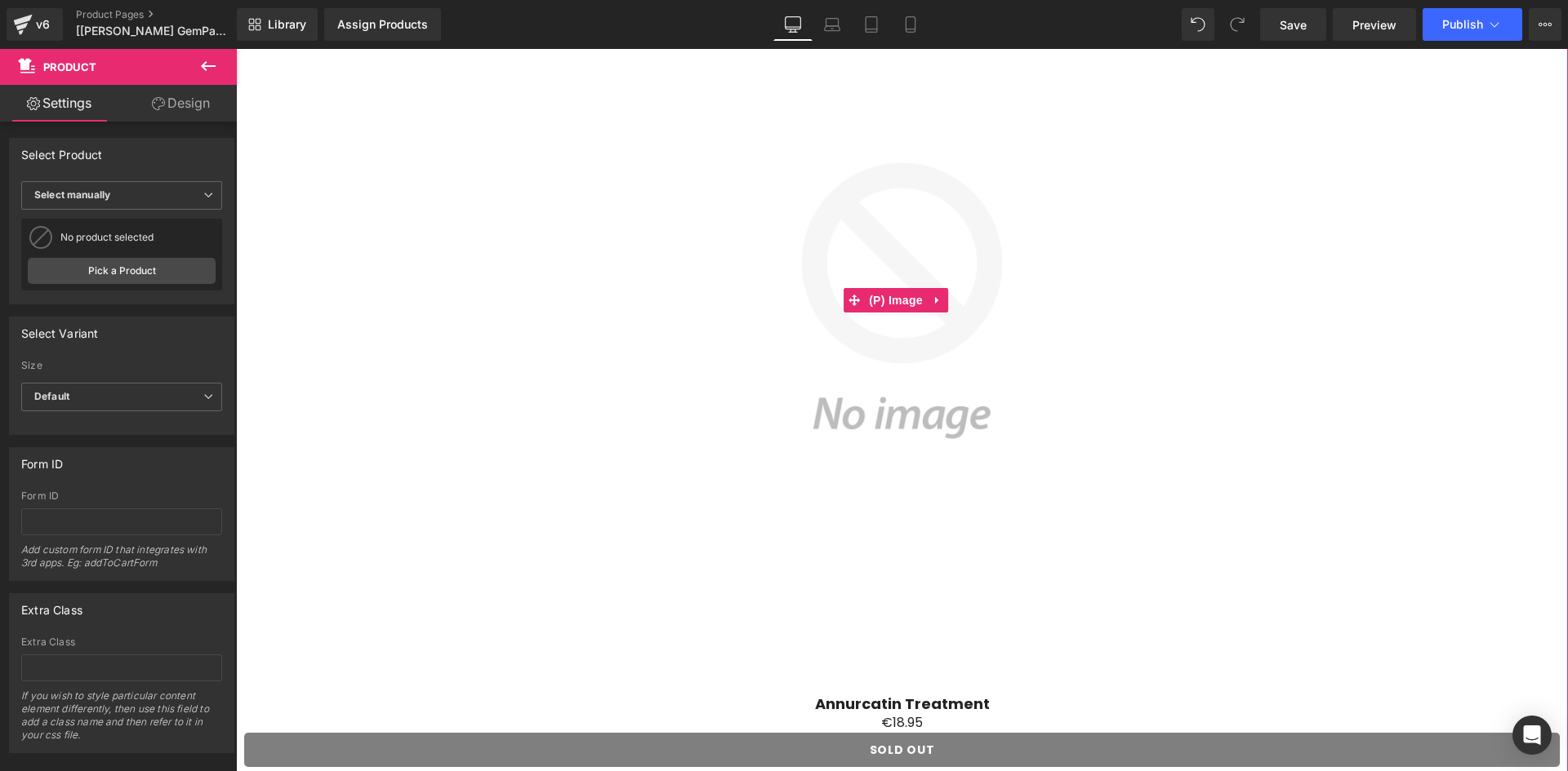
scroll to position [82, 0]
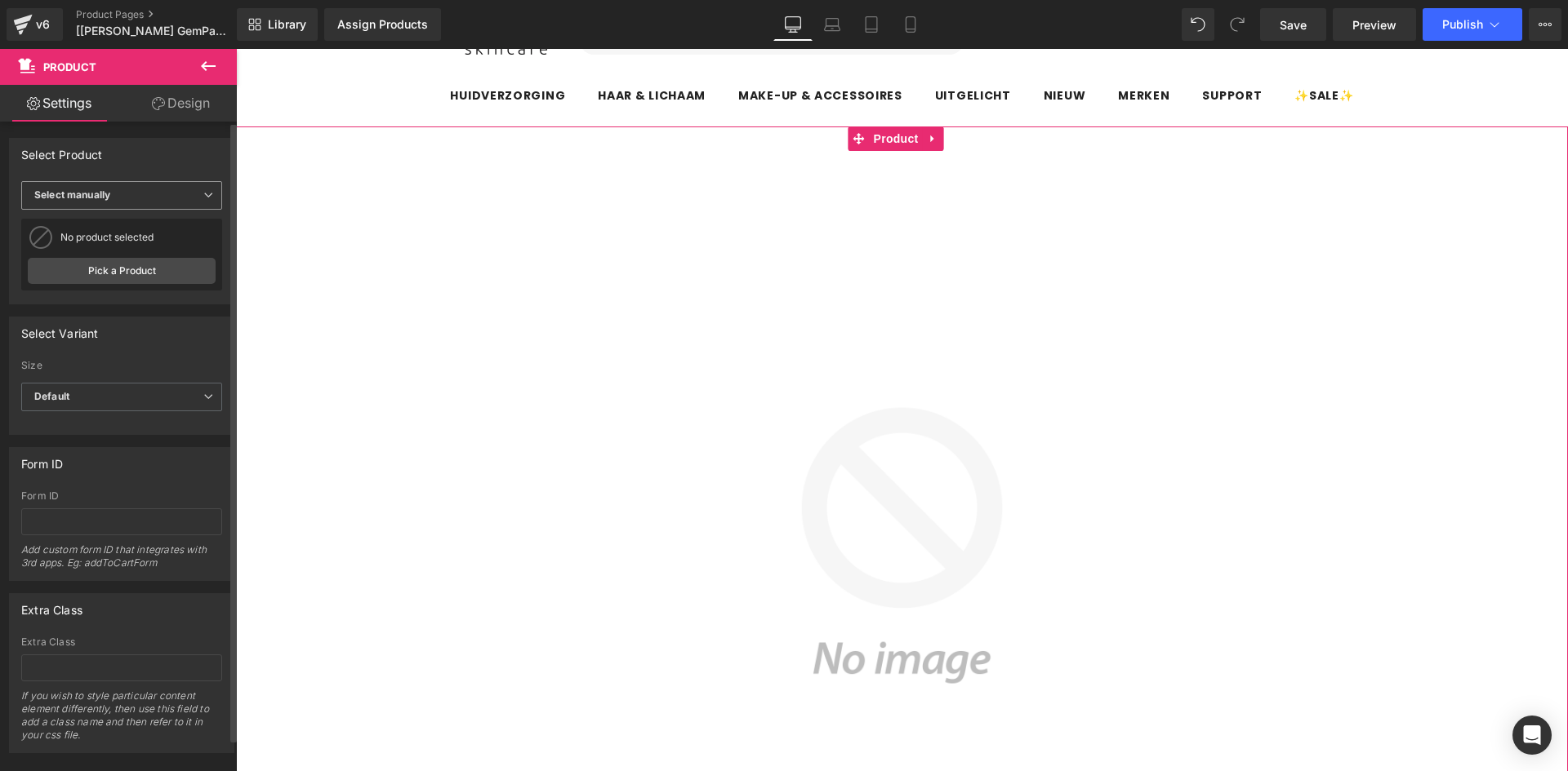
click at [156, 187] on span "Select manually" at bounding box center [121, 195] width 201 height 29
click at [151, 216] on div "Display by assigned product" at bounding box center [112, 221] width 133 height 11
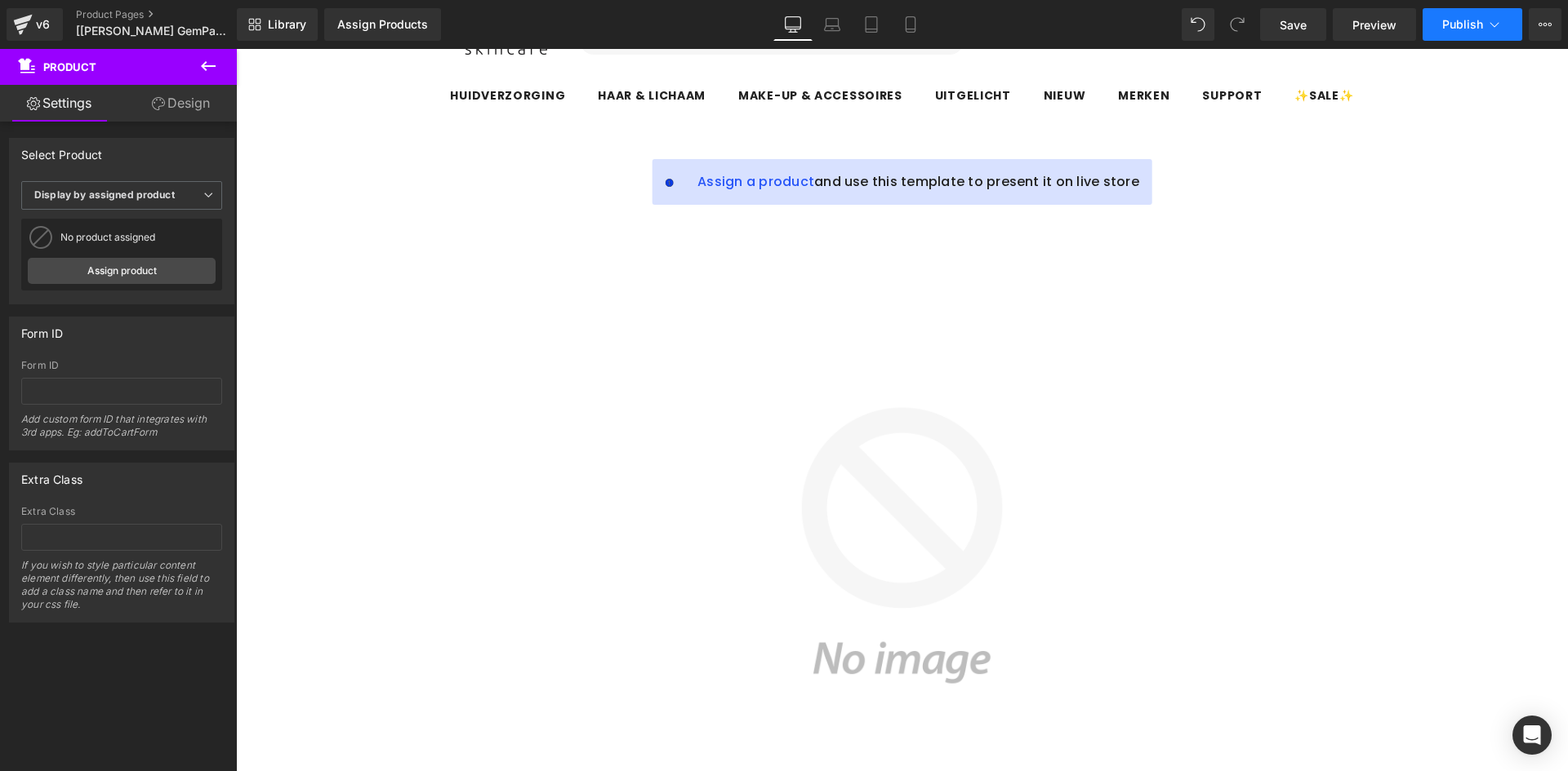
click at [1456, 18] on span "Publish" at bounding box center [1462, 25] width 40 height 13
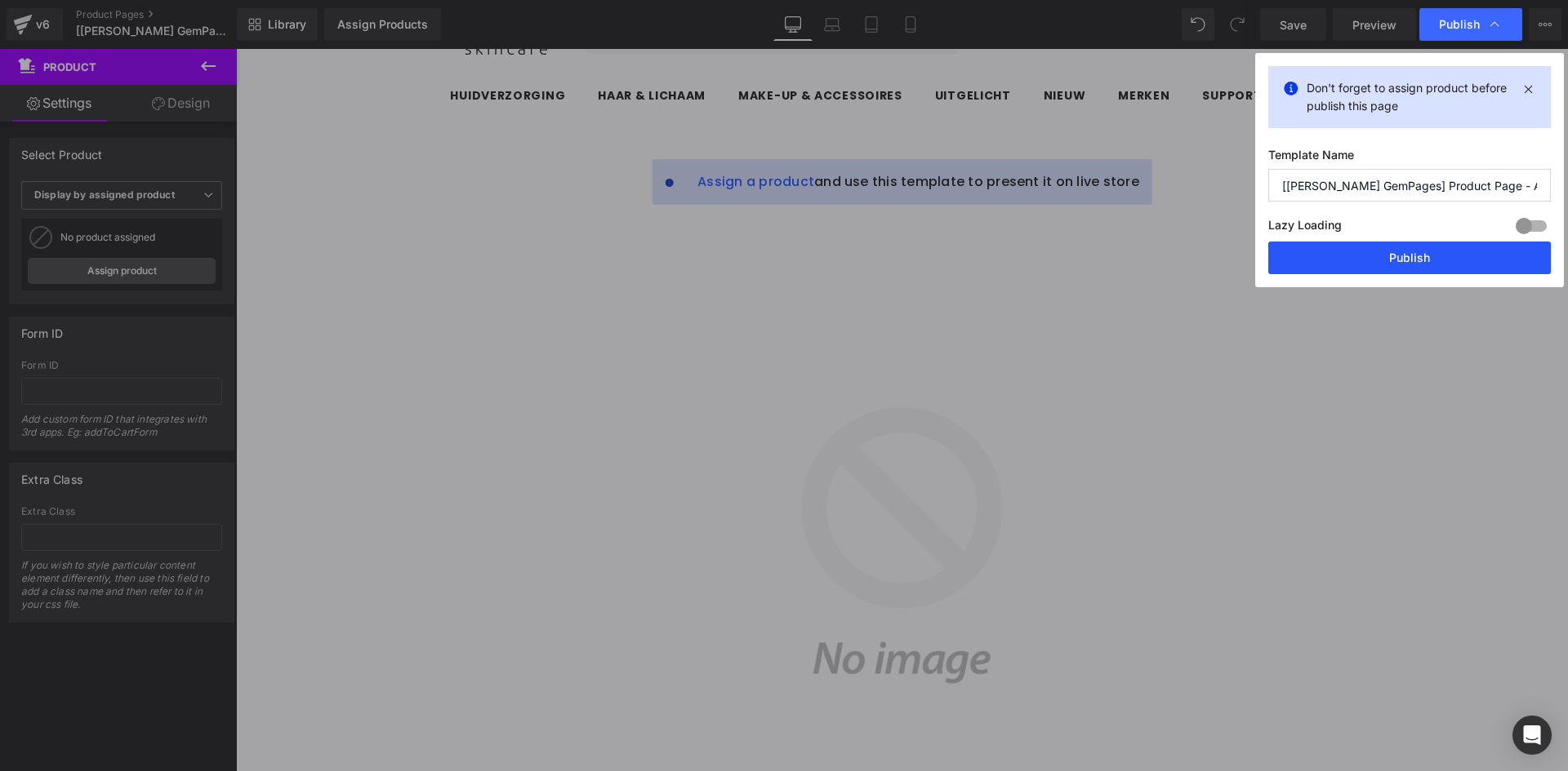
click at [1370, 261] on button "Publish" at bounding box center [1409, 258] width 282 height 32
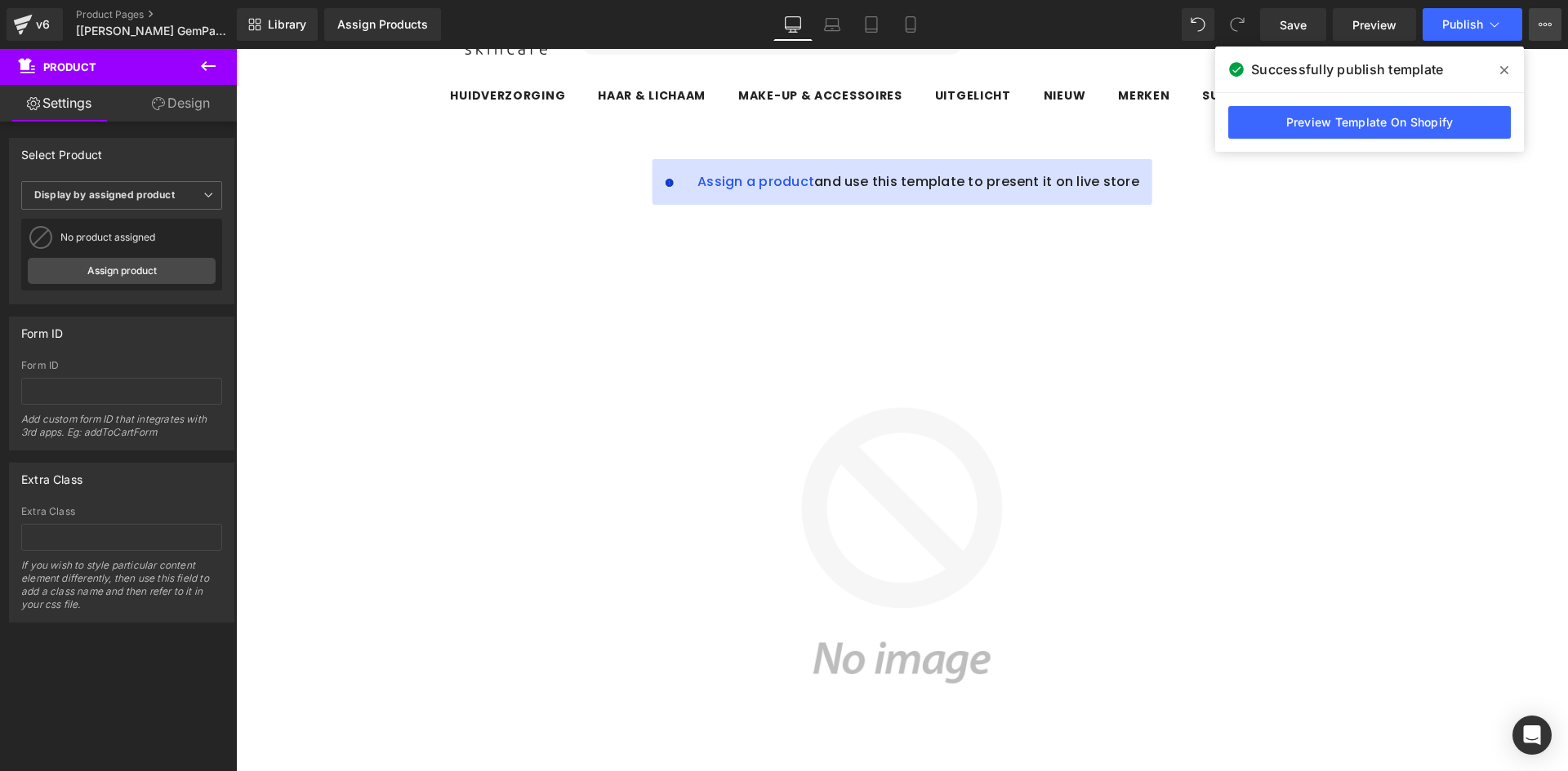
click at [1539, 23] on button "View Live Page View with current Template Save Template to Library Schedule Pub…" at bounding box center [1544, 24] width 32 height 32
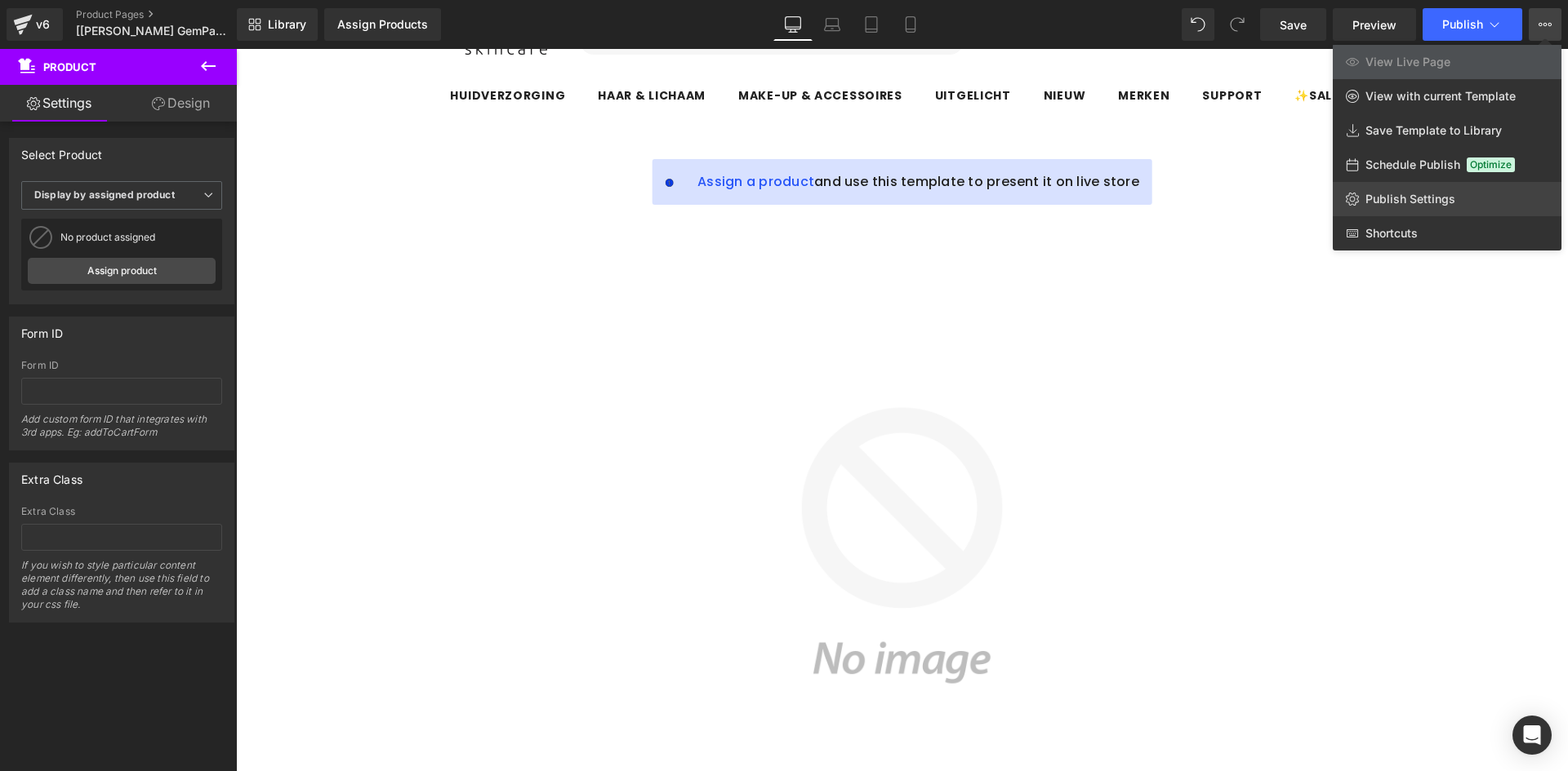
click at [1391, 212] on link "Publish Settings" at bounding box center [1447, 199] width 228 height 34
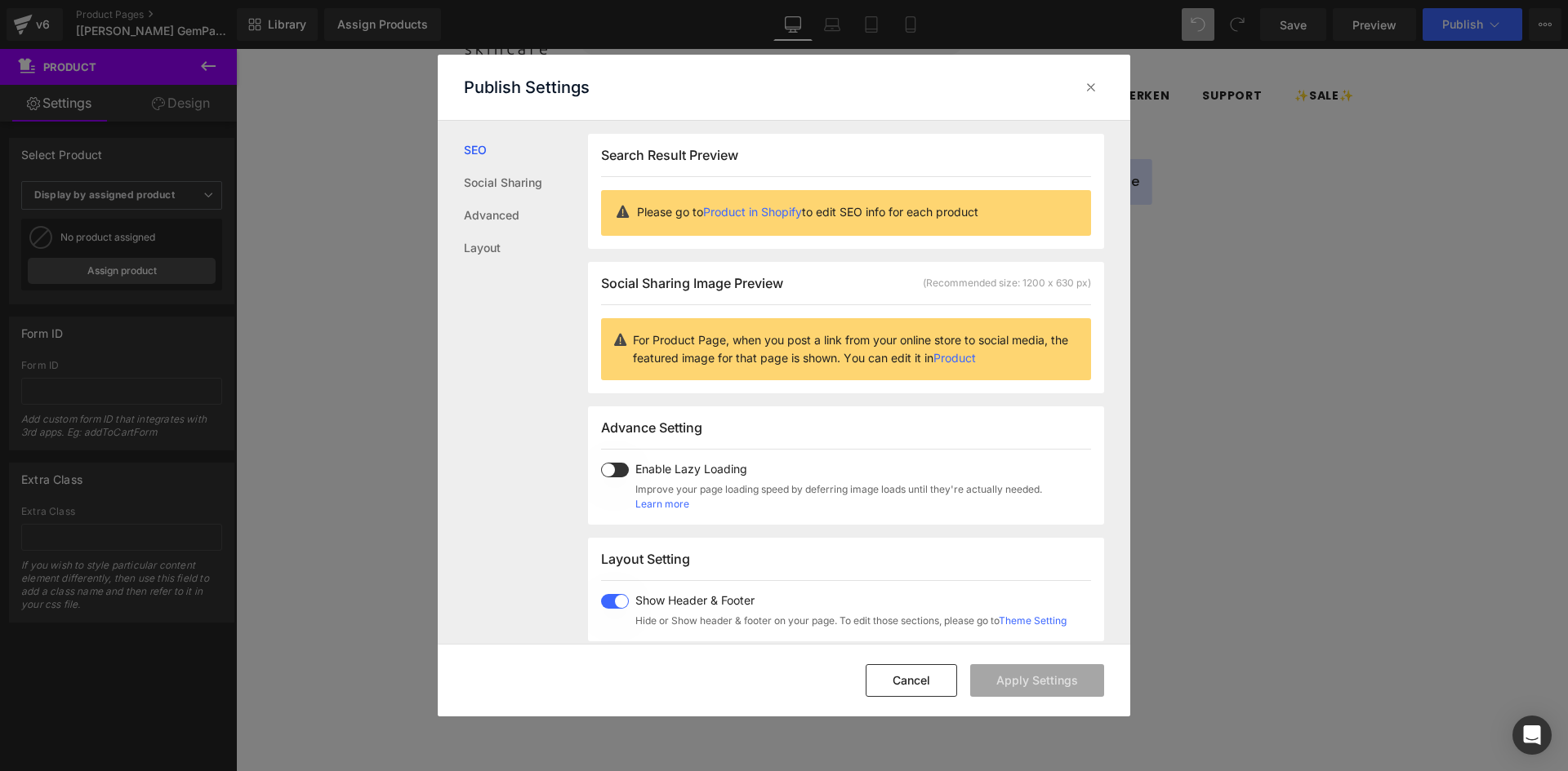
scroll to position [245, 0]
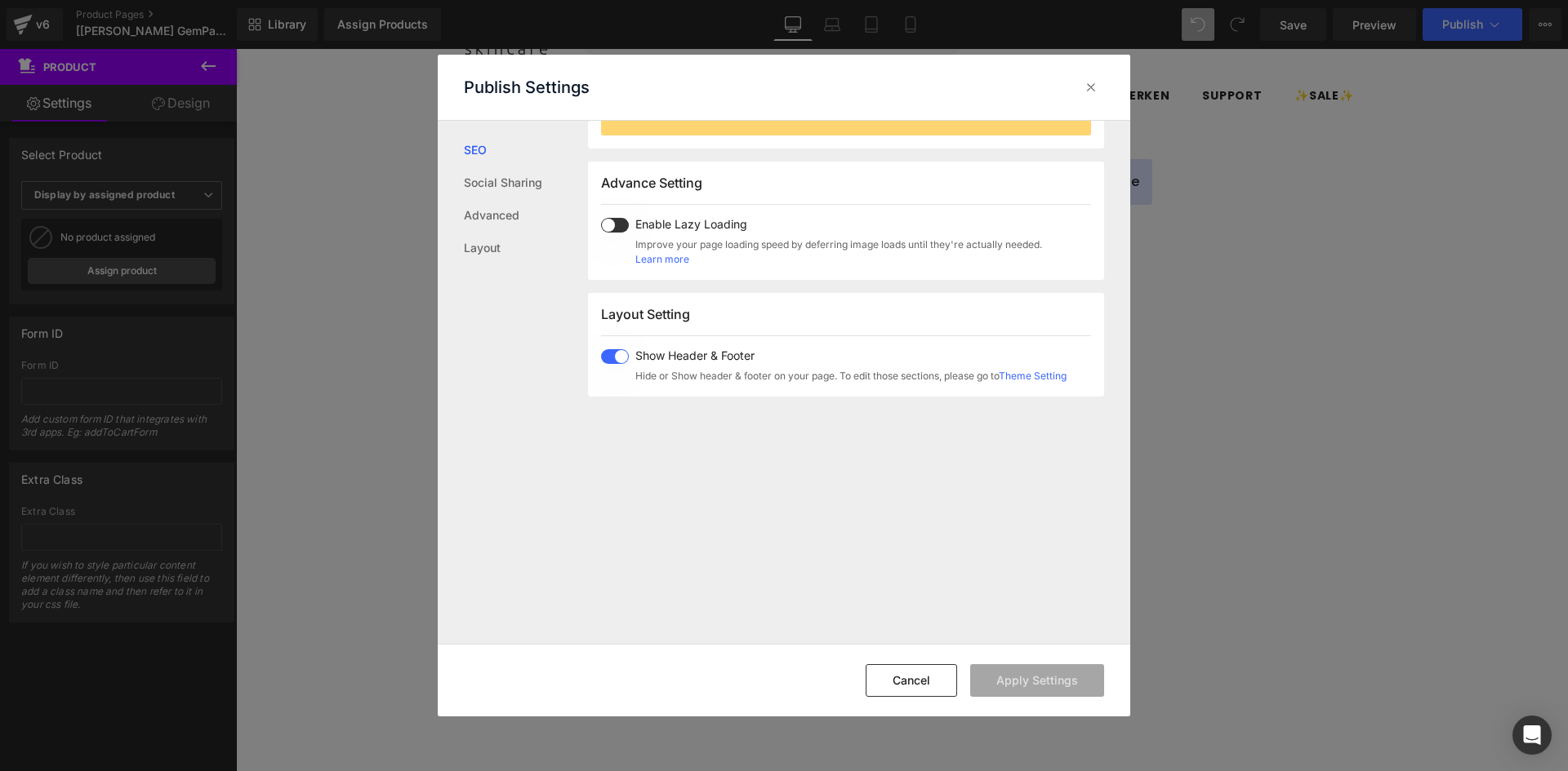
drag, startPoint x: 1551, startPoint y: 467, endPoint x: 1320, endPoint y: 418, distance: 236.1
